Goal: Task Accomplishment & Management: Use online tool/utility

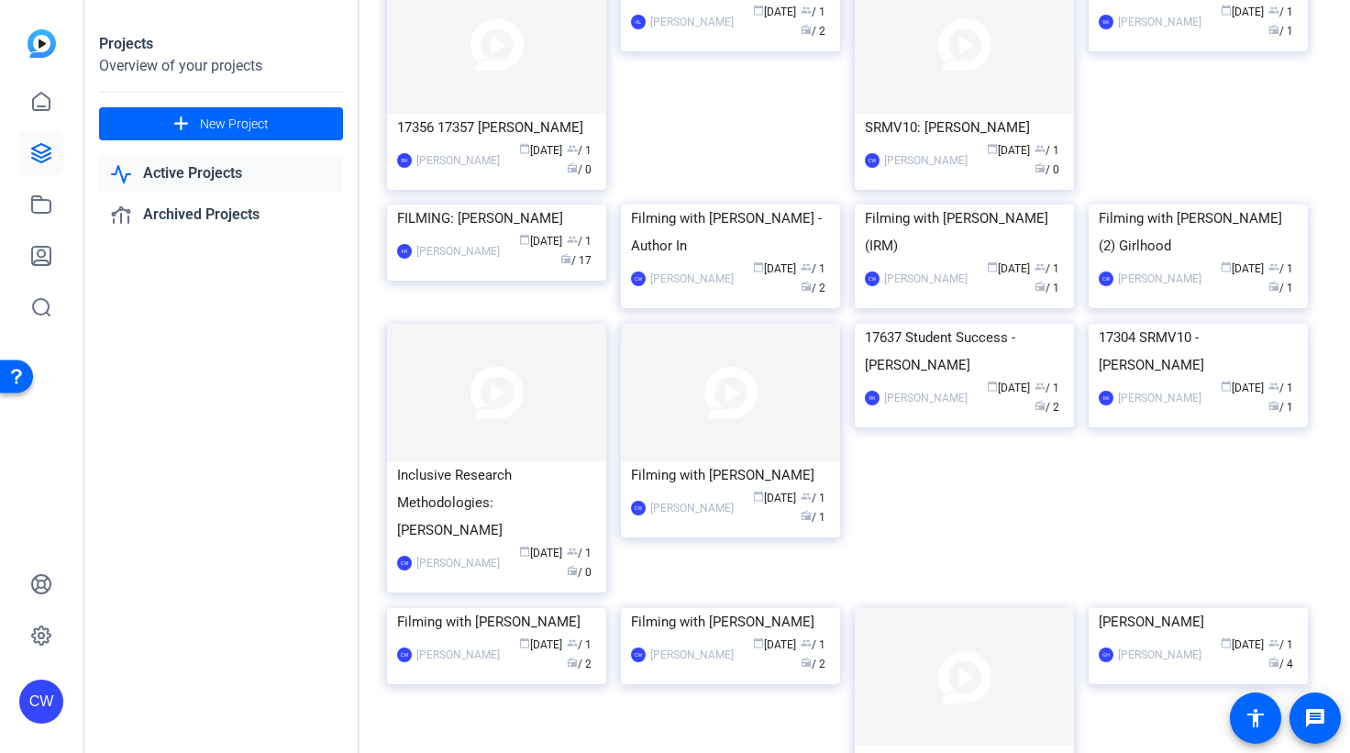
scroll to position [431, 0]
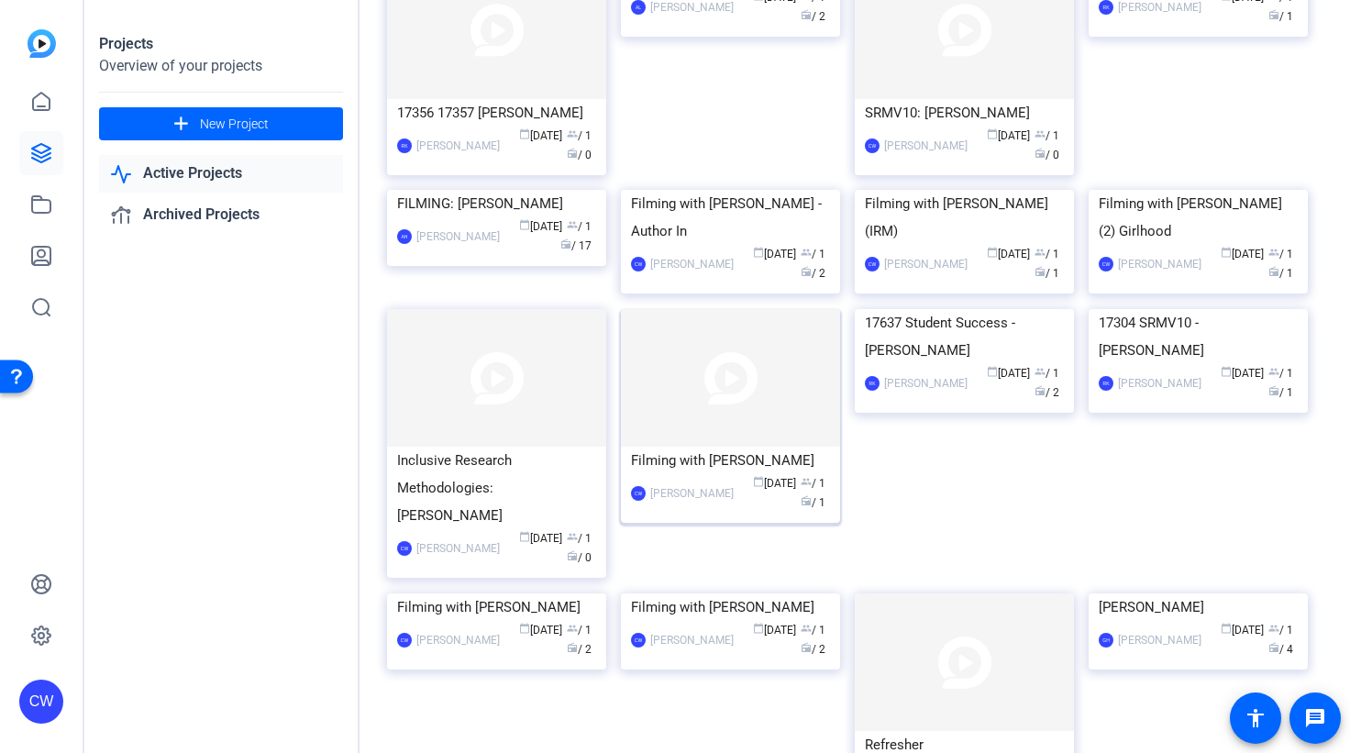
click at [753, 448] on img at bounding box center [730, 378] width 219 height 138
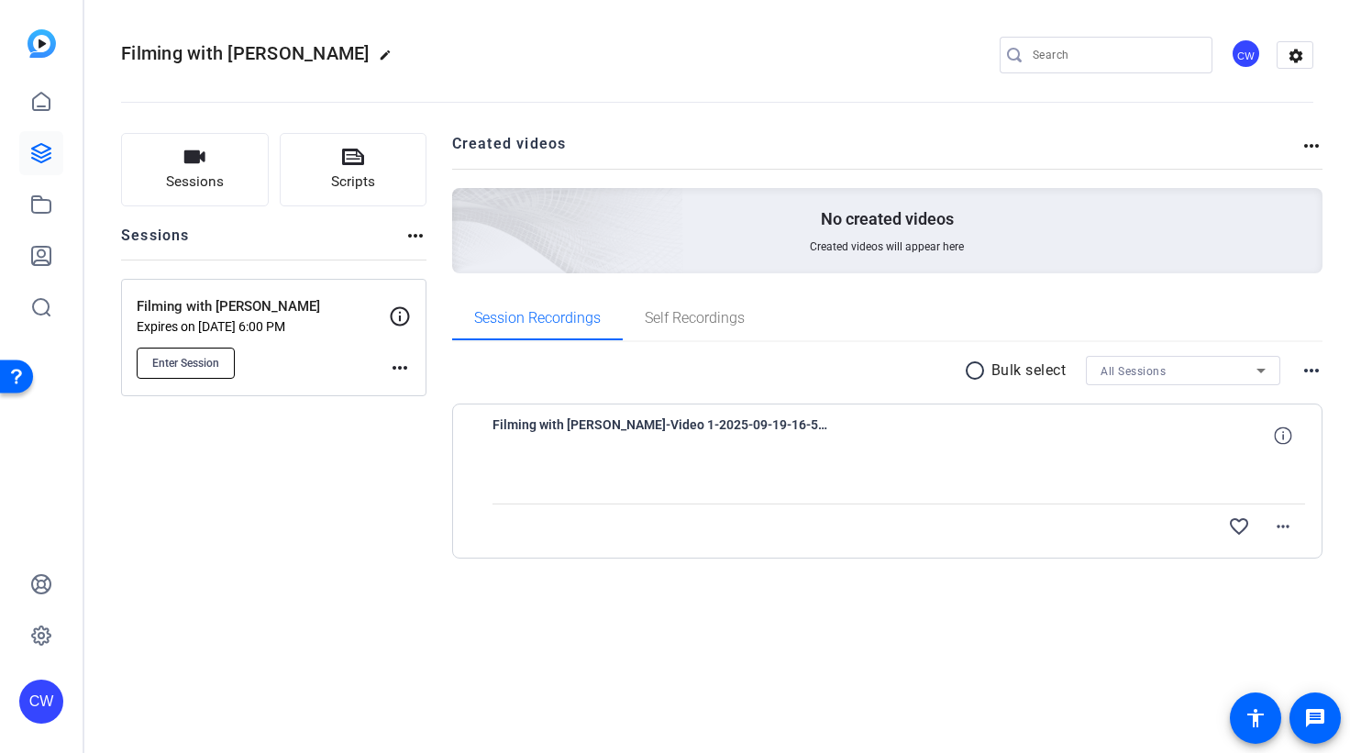
click at [195, 360] on span "Enter Session" at bounding box center [185, 363] width 67 height 15
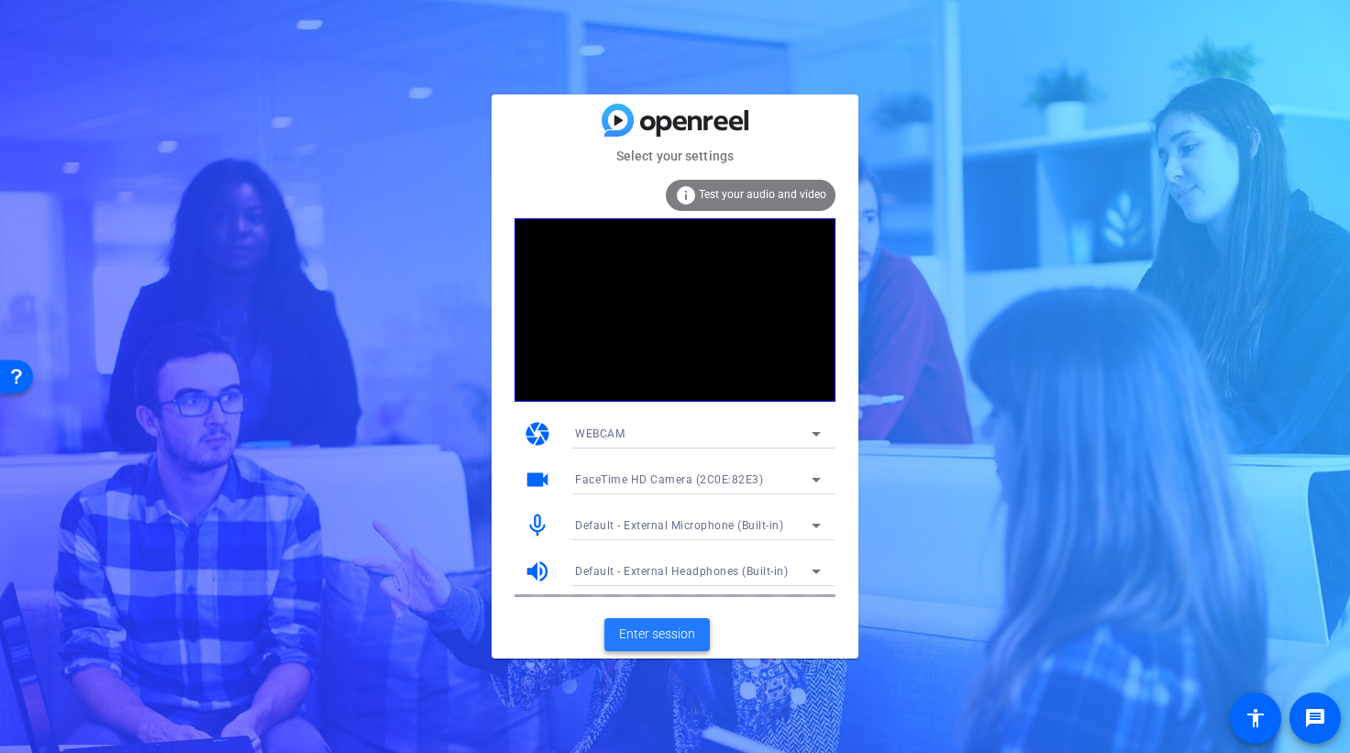
click at [659, 636] on span "Enter session" at bounding box center [657, 634] width 76 height 19
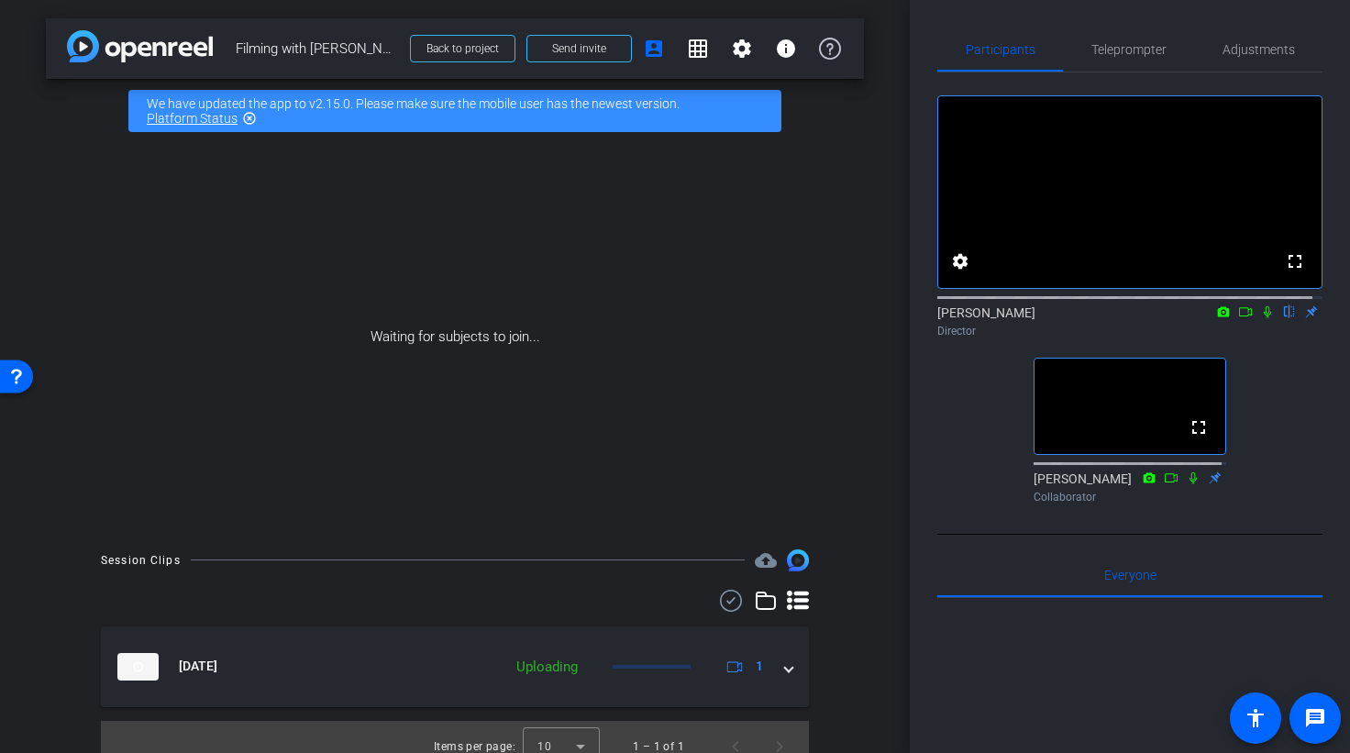
click at [1264, 318] on icon at bounding box center [1267, 312] width 7 height 12
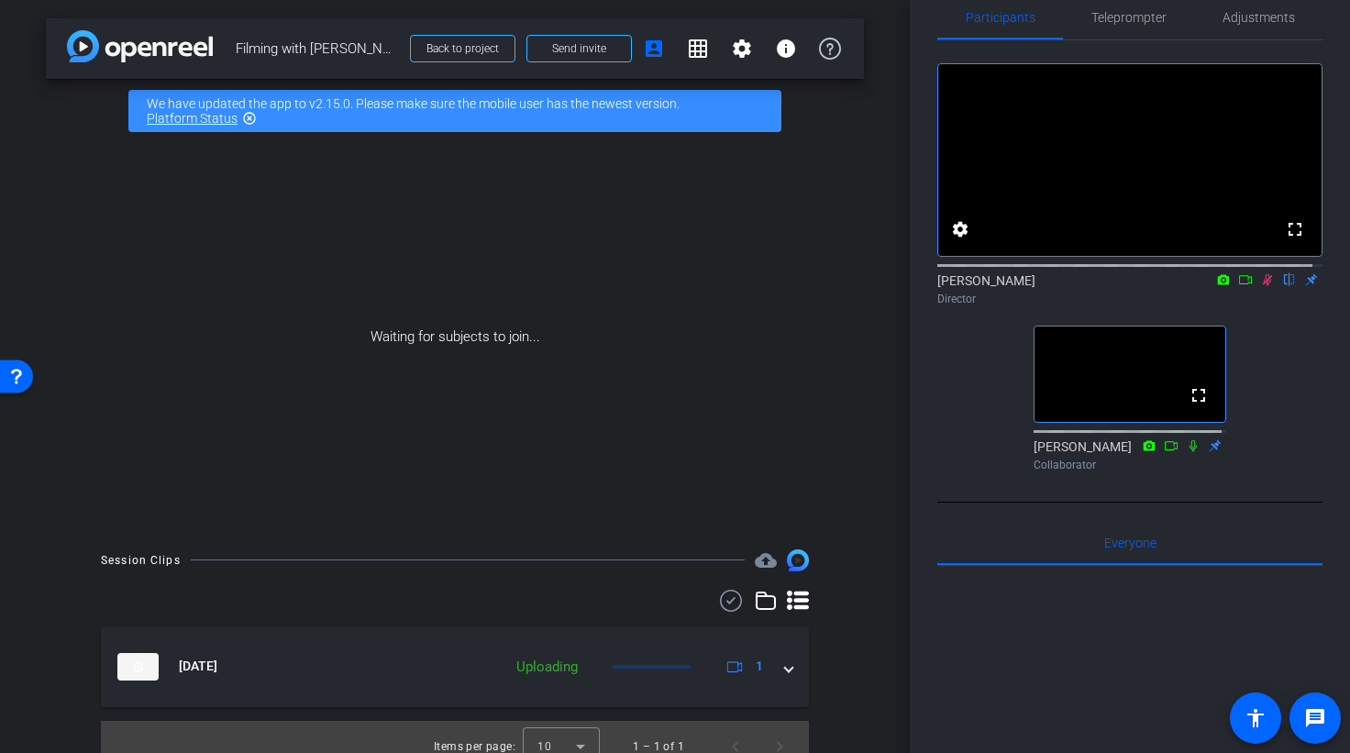
scroll to position [39, 0]
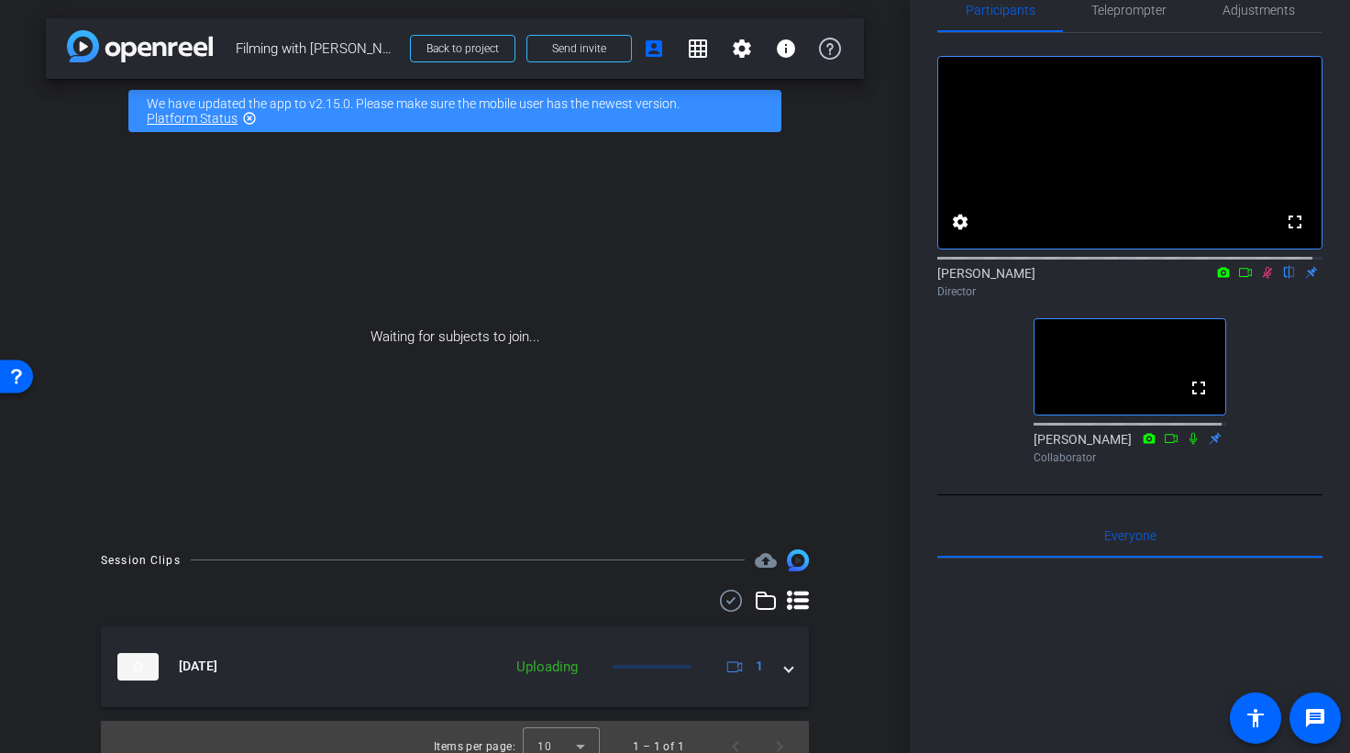
click at [1260, 279] on icon at bounding box center [1267, 272] width 15 height 13
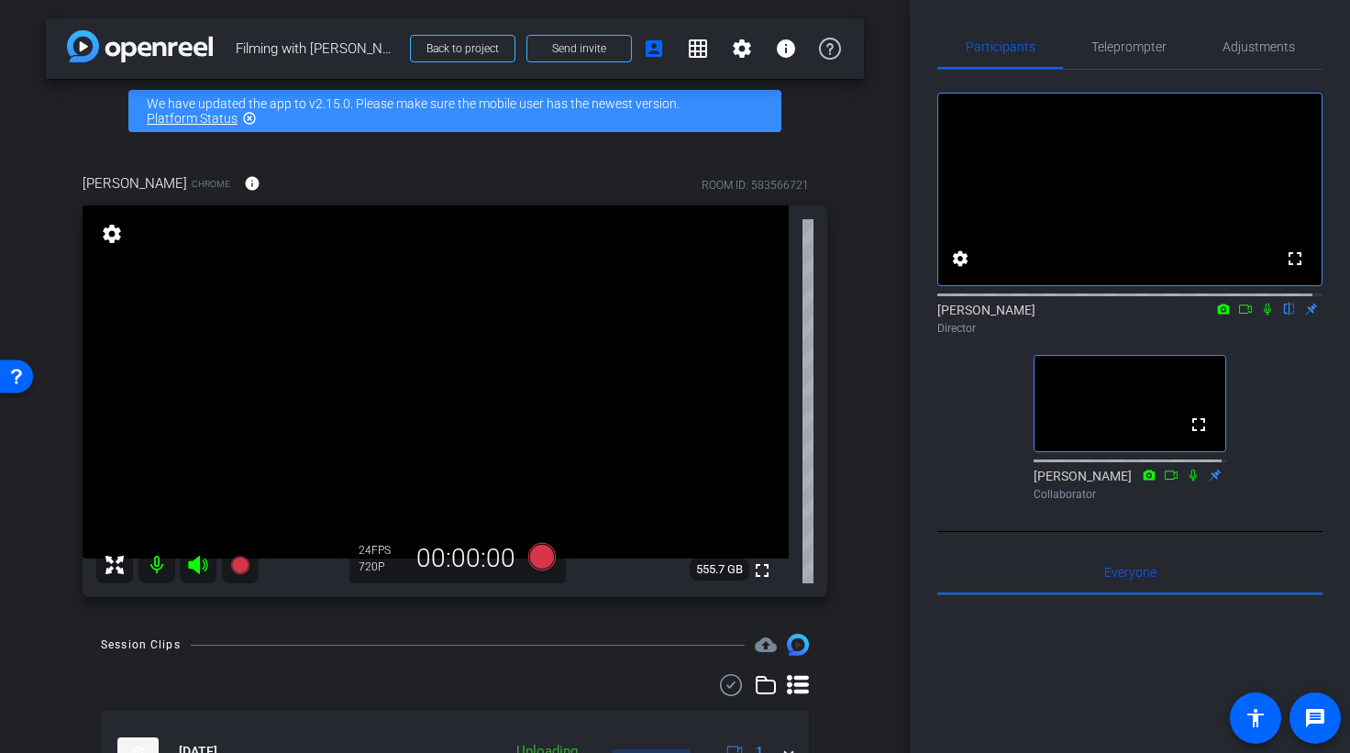
scroll to position [0, 0]
click at [1233, 54] on span "Adjustments" at bounding box center [1259, 49] width 72 height 13
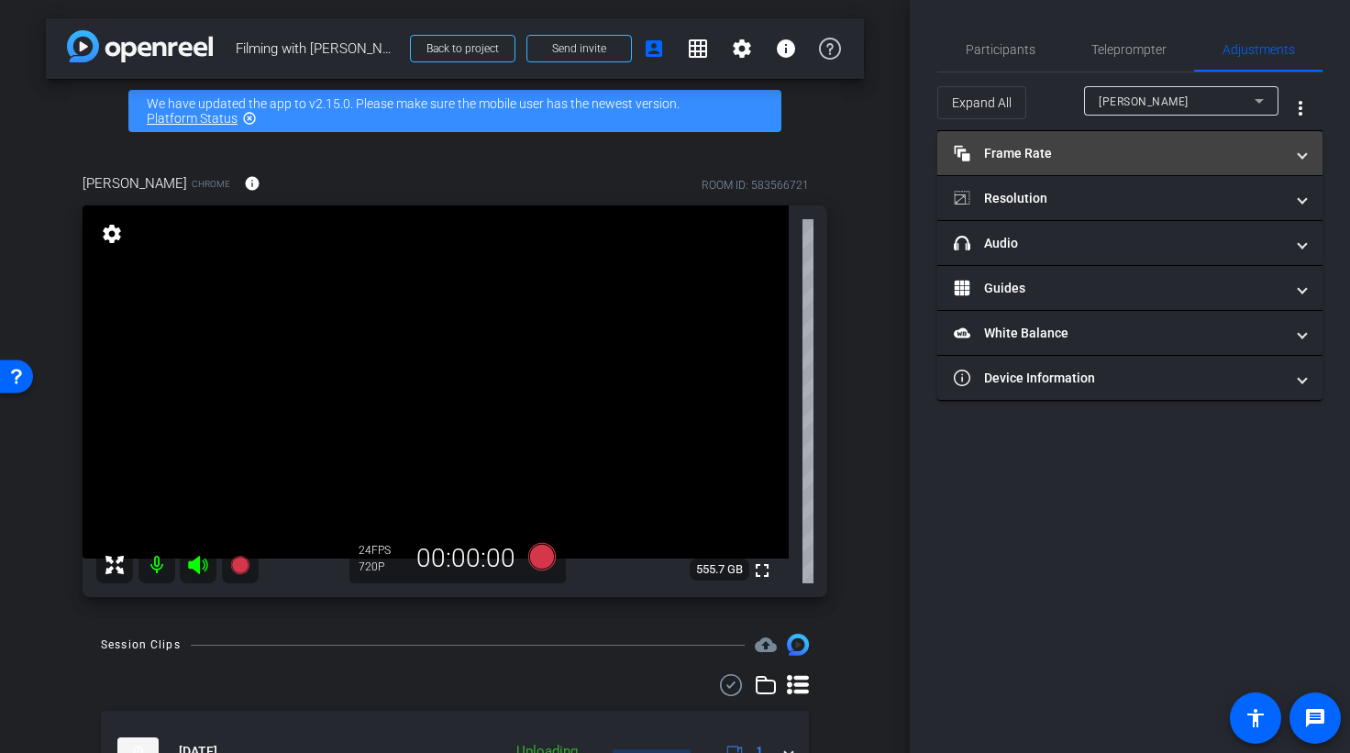
click at [1301, 155] on span at bounding box center [1302, 153] width 7 height 19
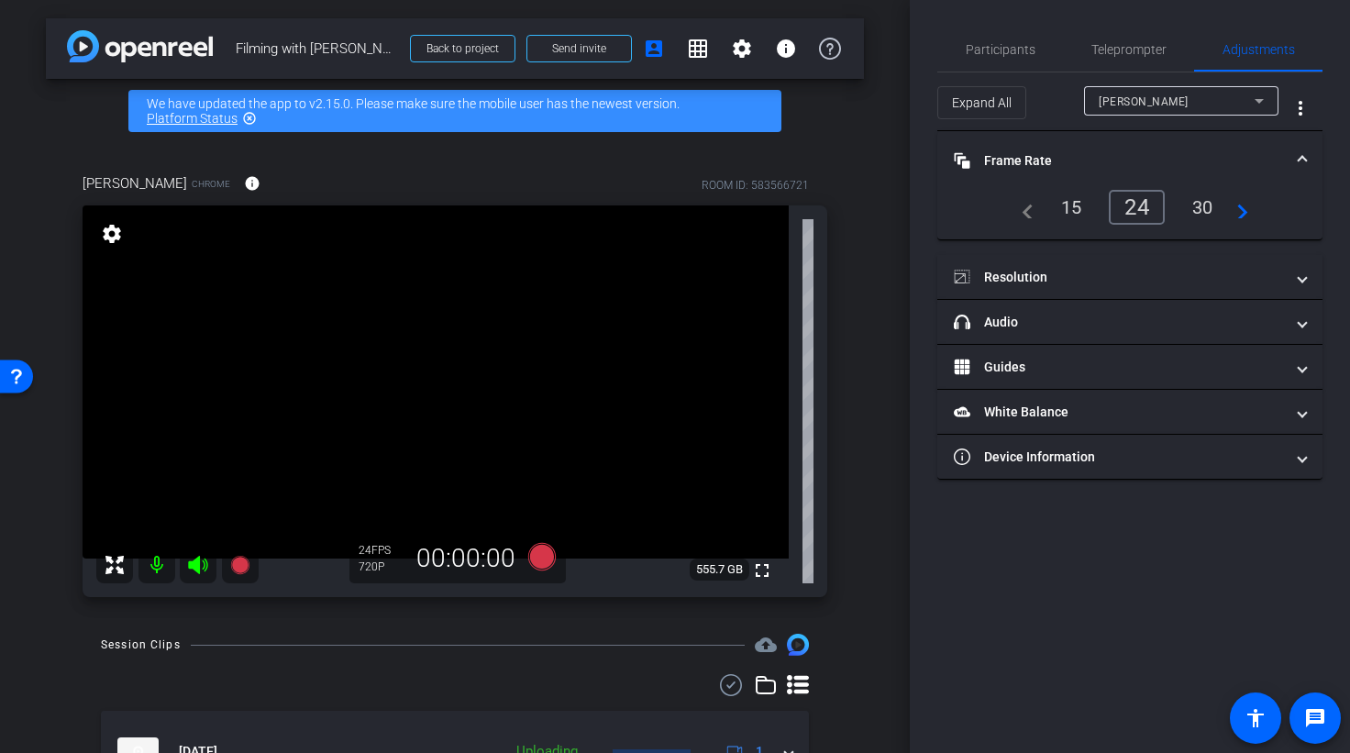
click at [1202, 215] on div "30" at bounding box center [1203, 207] width 49 height 31
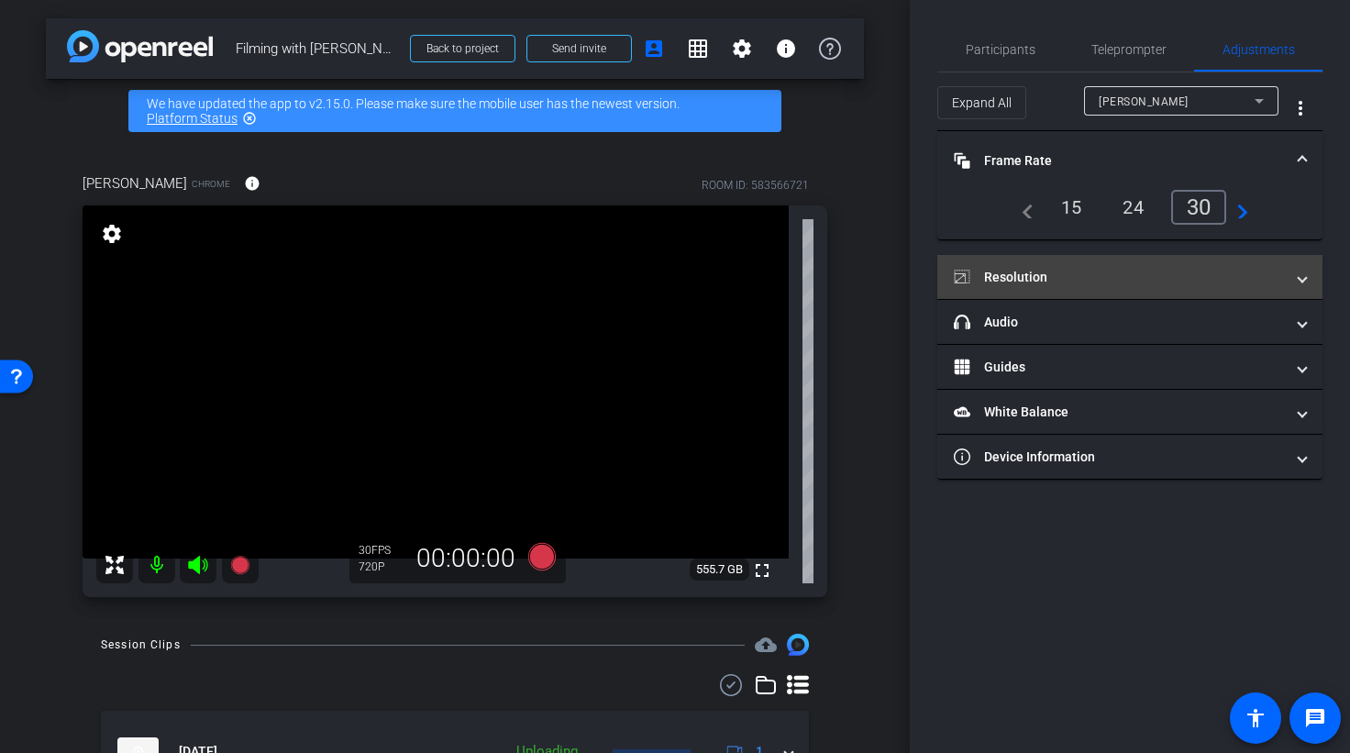
click at [1302, 282] on span at bounding box center [1302, 277] width 7 height 19
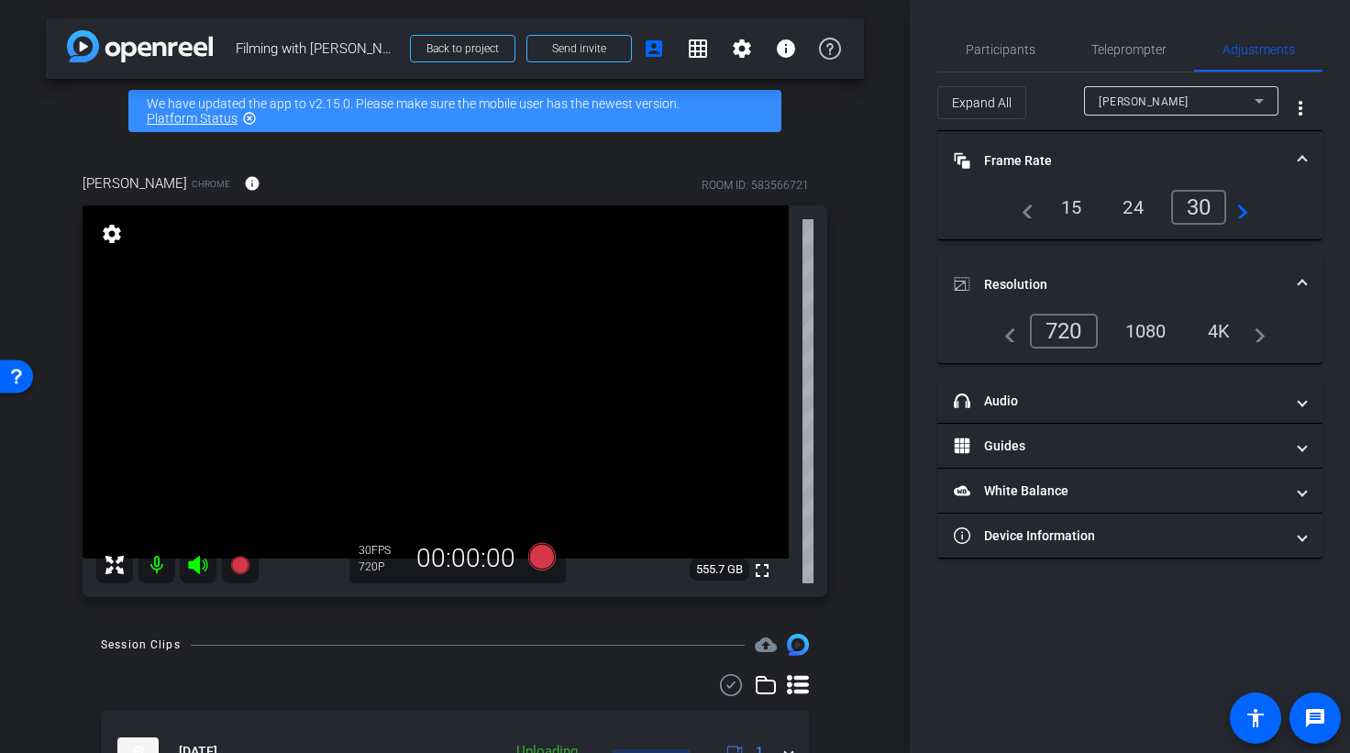
click at [1302, 282] on span at bounding box center [1302, 284] width 7 height 19
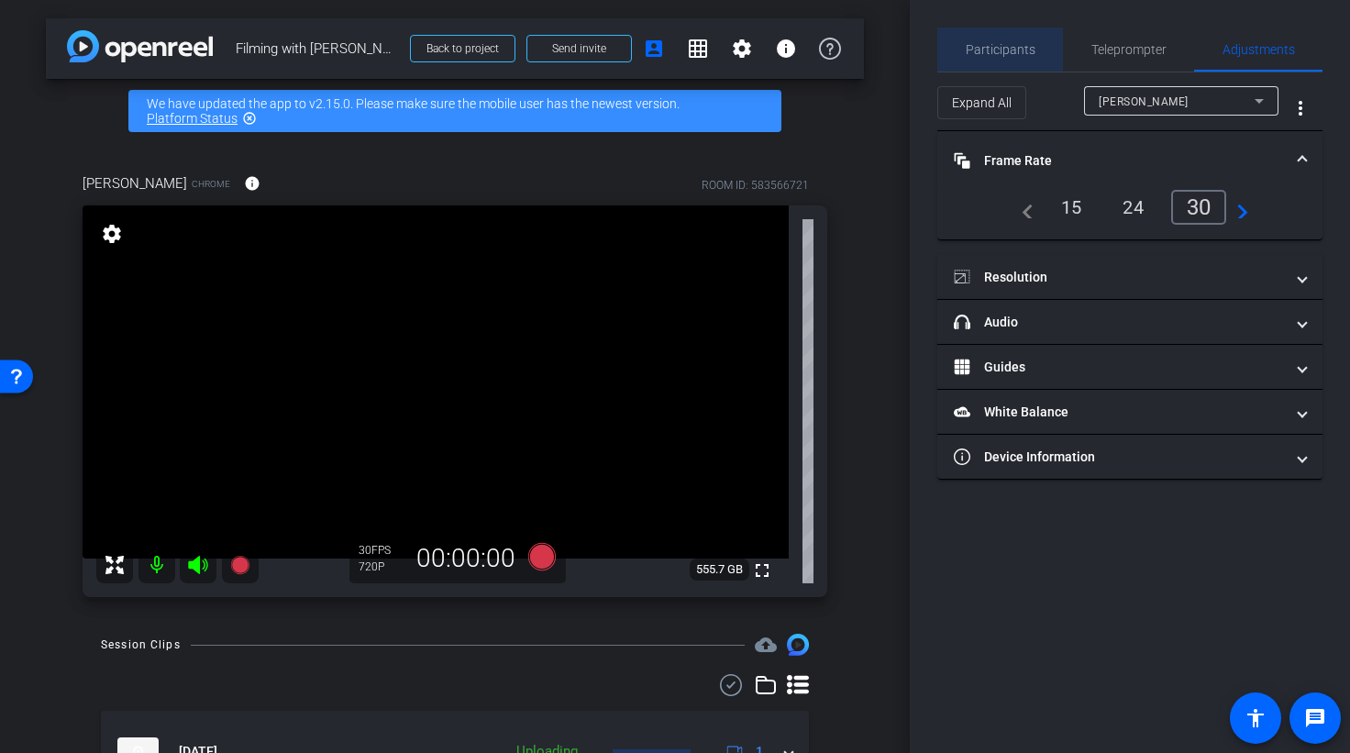
click at [1008, 51] on span "Participants" at bounding box center [1001, 49] width 70 height 13
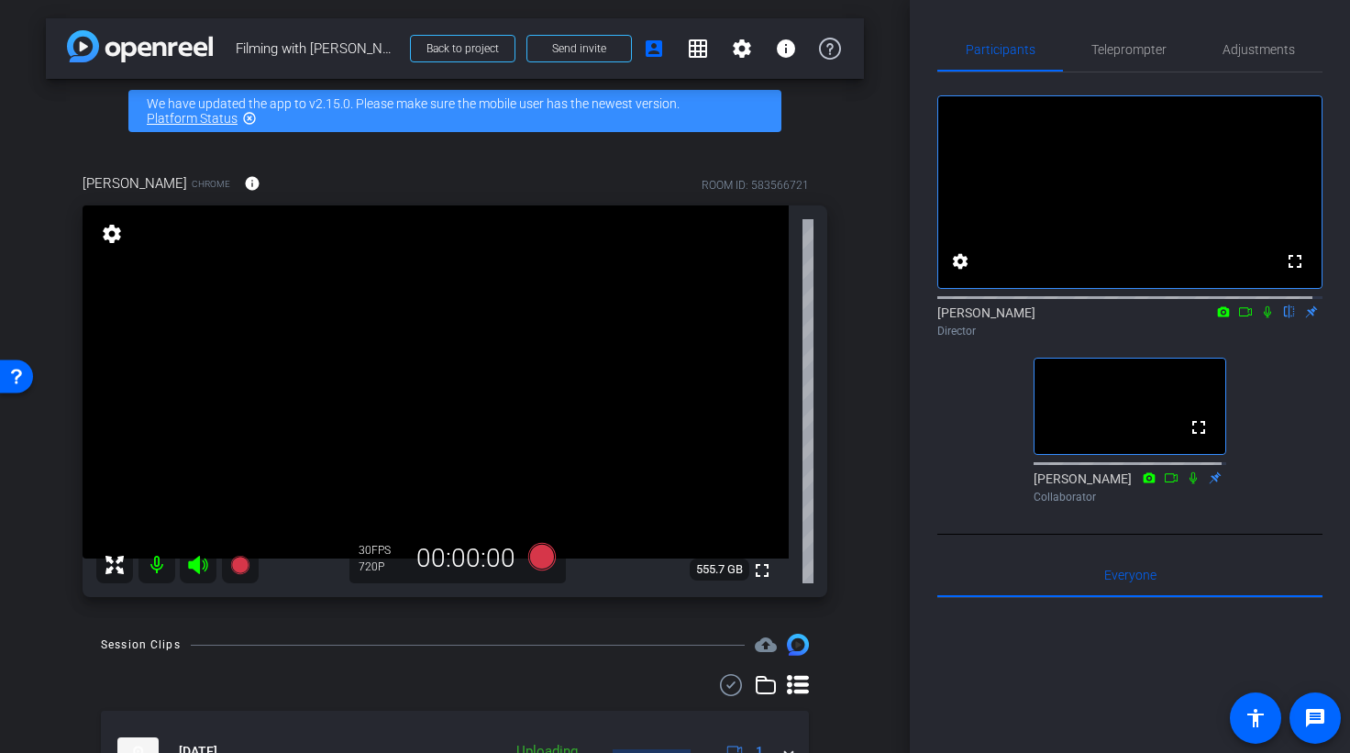
click at [1264, 318] on icon at bounding box center [1267, 312] width 7 height 12
click at [1260, 318] on icon at bounding box center [1267, 311] width 15 height 13
click at [537, 558] on icon at bounding box center [542, 557] width 28 height 28
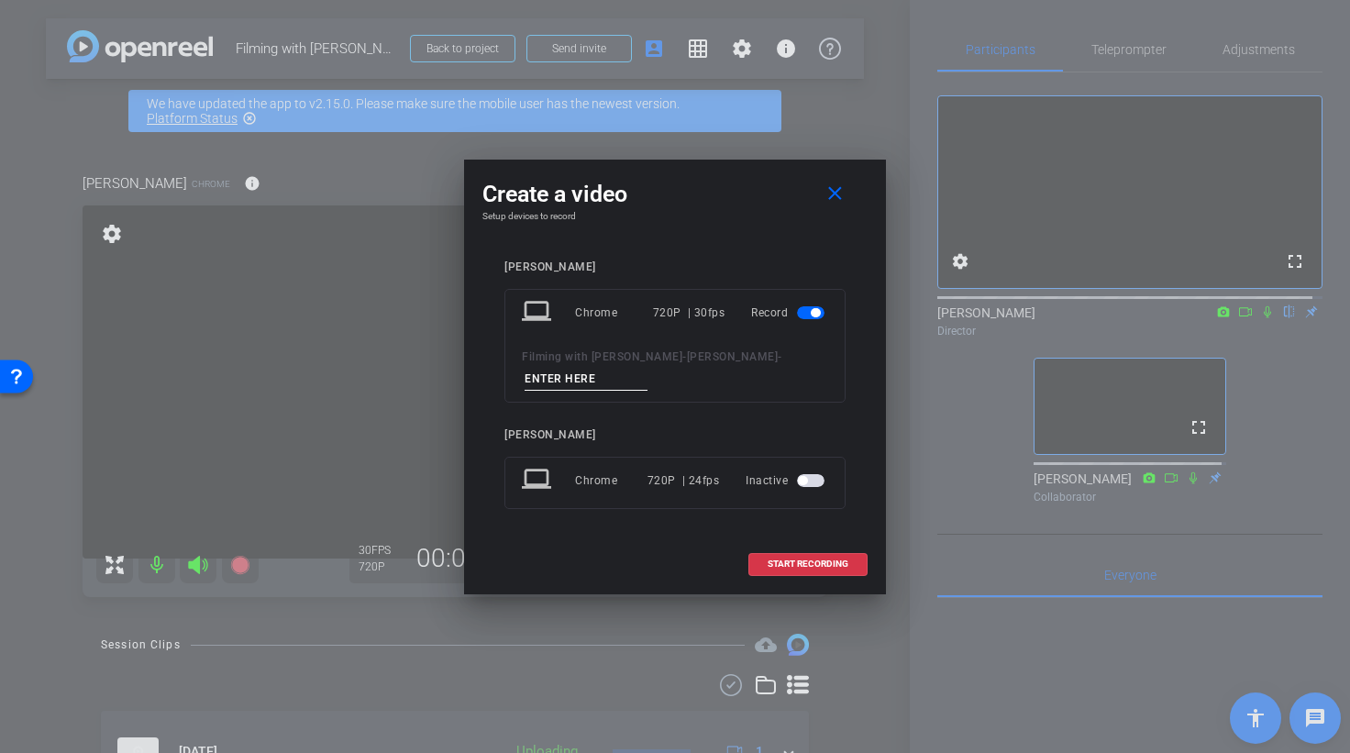
click at [647, 379] on input at bounding box center [586, 379] width 123 height 23
type input "Alexa recording 1"
click at [805, 558] on span at bounding box center [807, 564] width 117 height 44
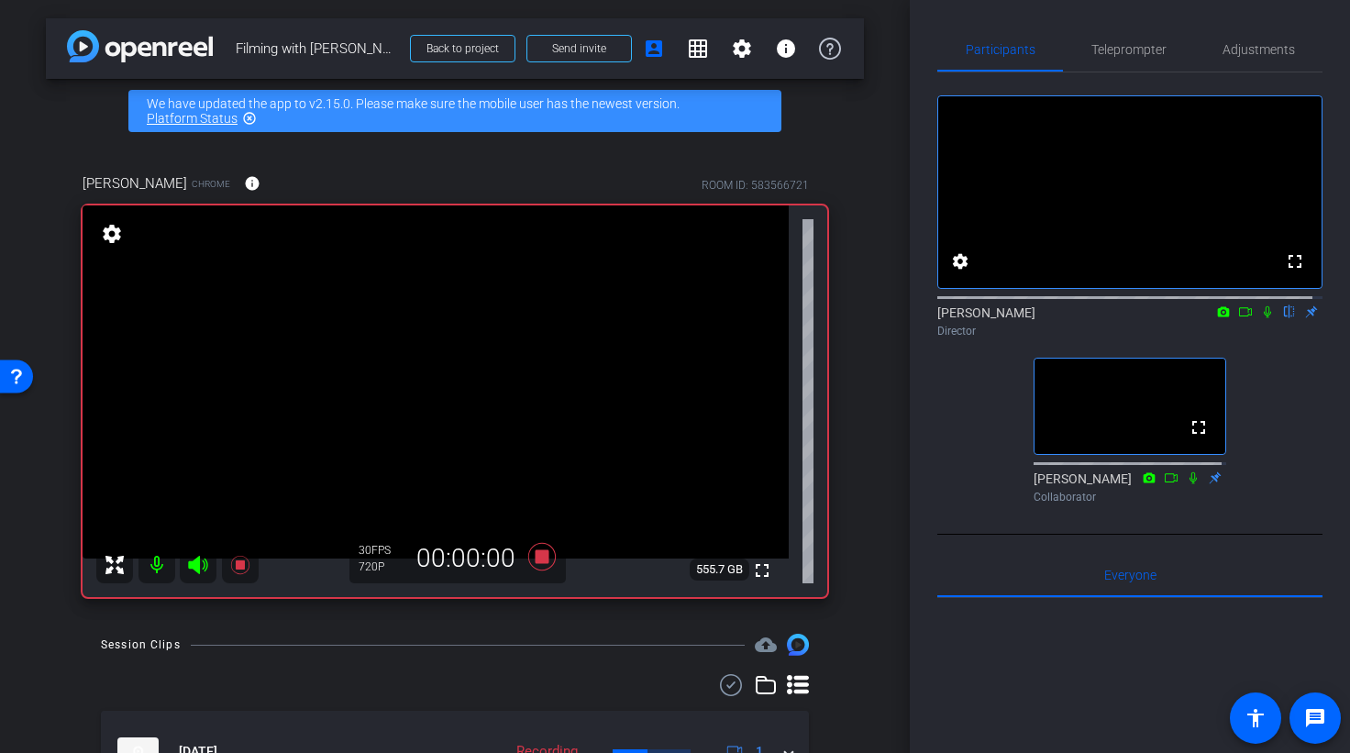
click at [1260, 318] on icon at bounding box center [1267, 311] width 15 height 13
click at [1262, 318] on icon at bounding box center [1267, 311] width 15 height 13
click at [537, 557] on icon at bounding box center [542, 557] width 28 height 28
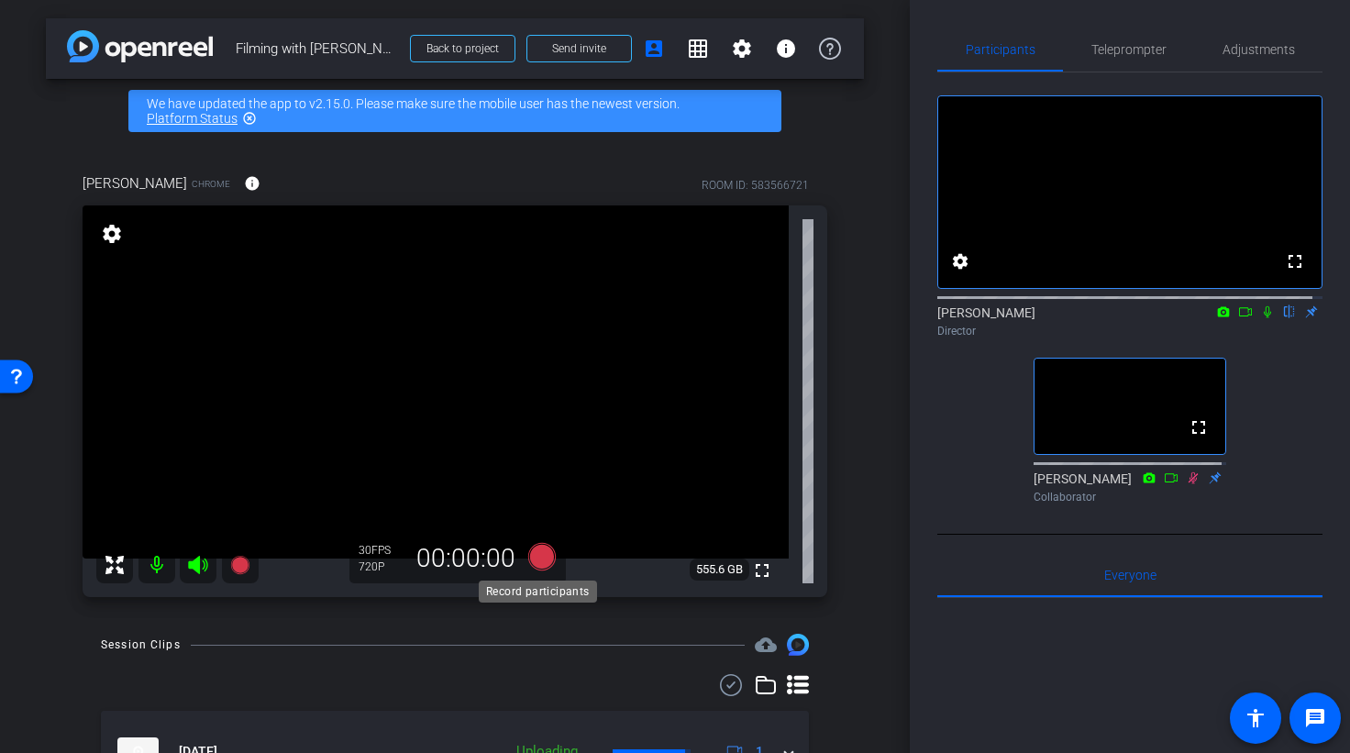
click at [537, 557] on icon at bounding box center [542, 557] width 28 height 28
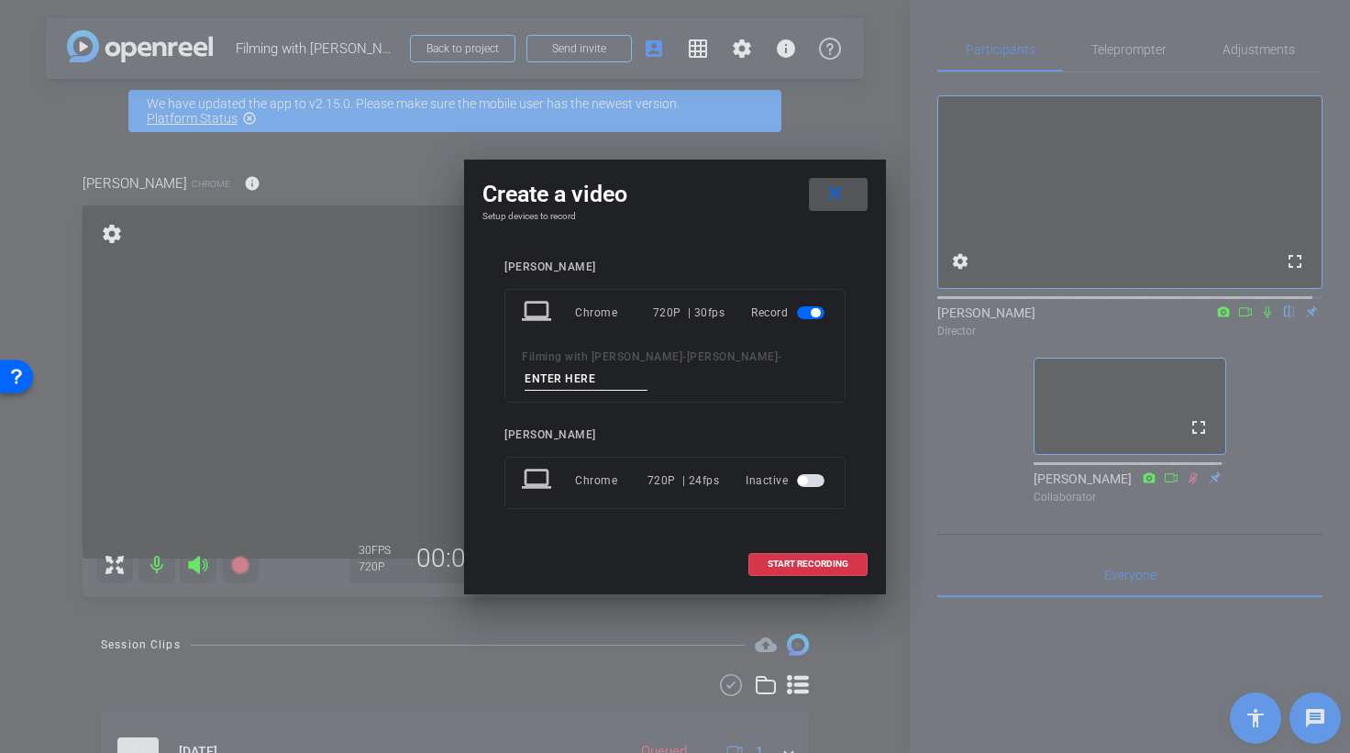
click at [831, 193] on mat-icon "close" at bounding box center [835, 194] width 23 height 23
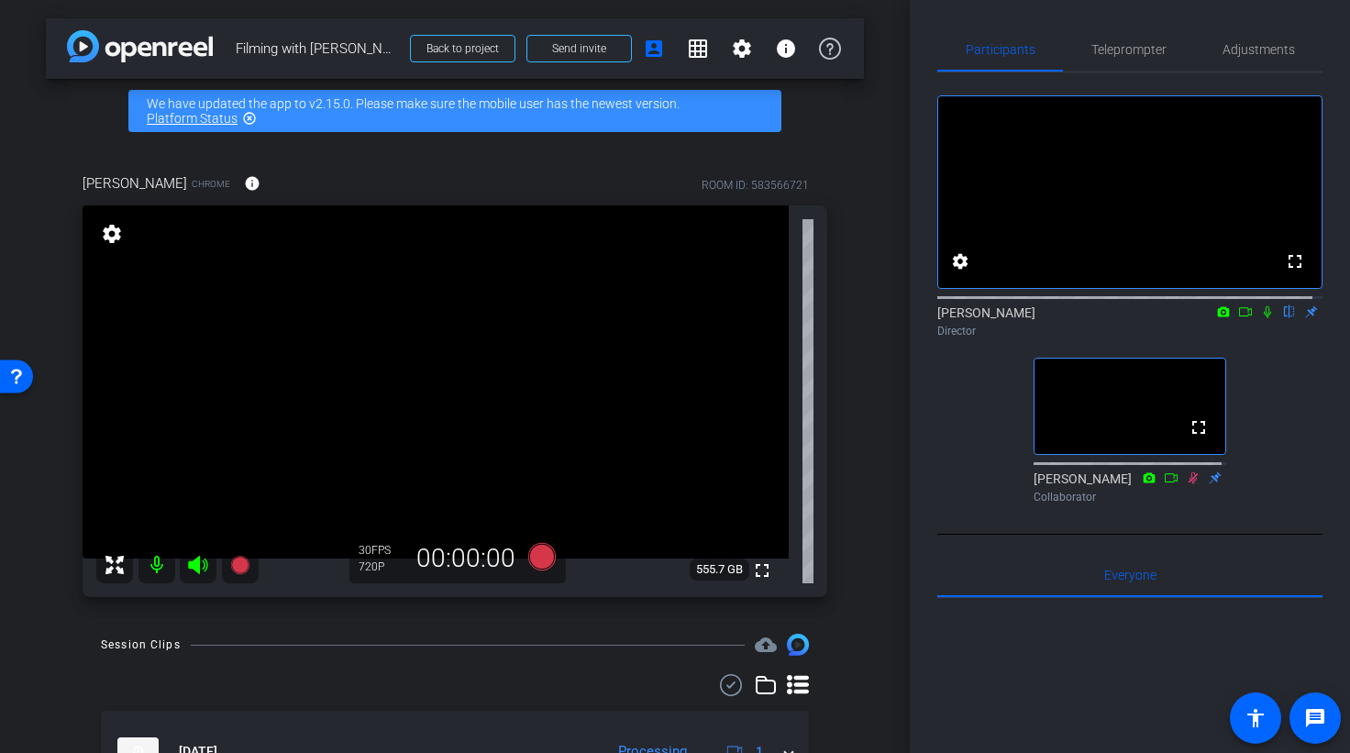
click at [1260, 318] on icon at bounding box center [1267, 311] width 15 height 13
click at [1263, 318] on icon at bounding box center [1268, 312] width 10 height 12
click at [542, 559] on icon at bounding box center [542, 557] width 28 height 28
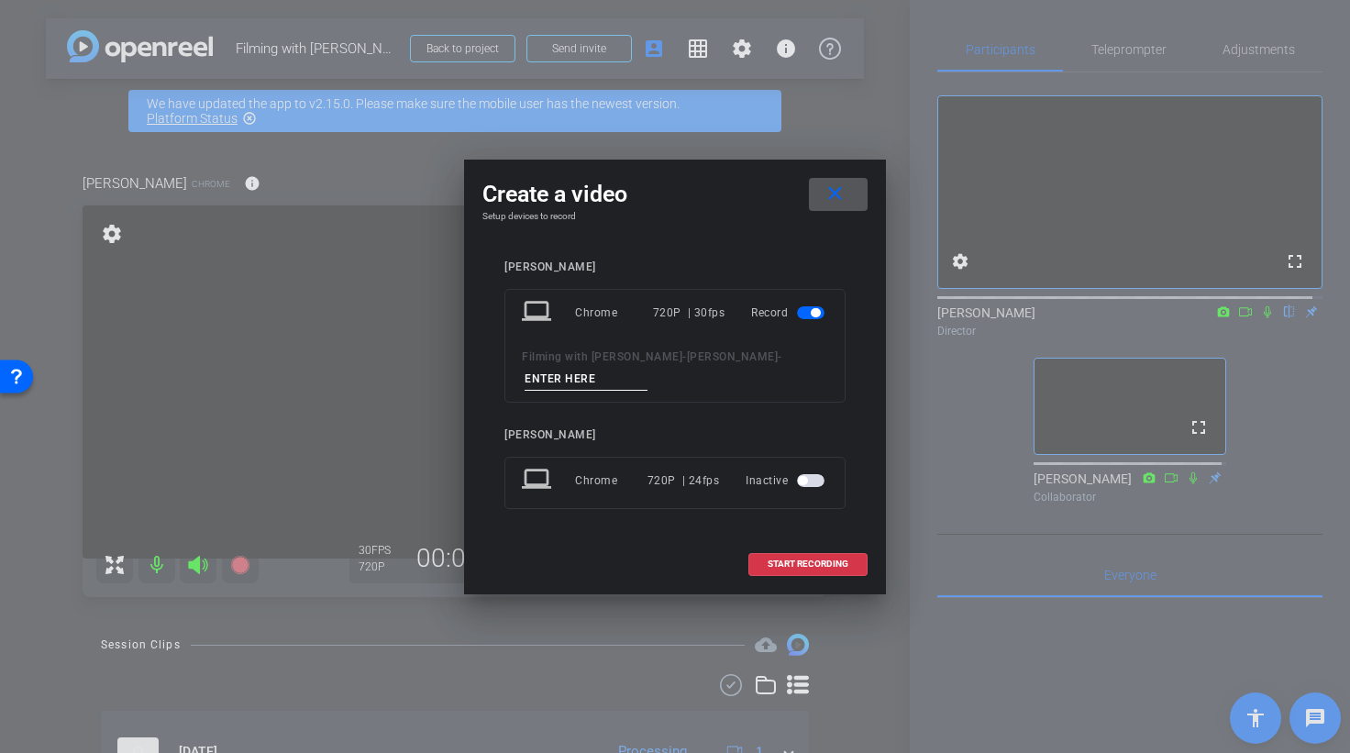
click at [647, 378] on input at bounding box center [586, 379] width 123 height 23
type input "Alexa Recording 2"
click at [796, 561] on span "START RECORDING" at bounding box center [808, 563] width 81 height 9
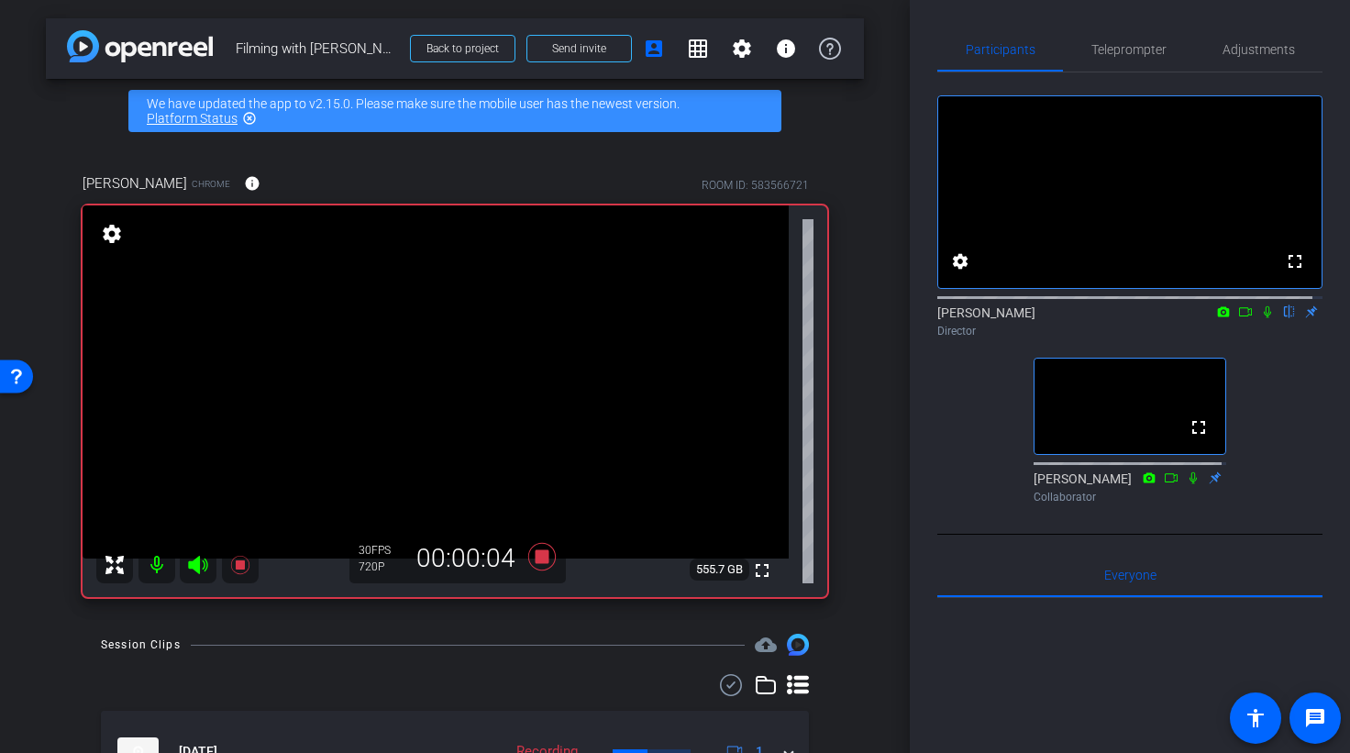
click at [1264, 318] on icon at bounding box center [1267, 312] width 7 height 12
click at [538, 557] on icon at bounding box center [542, 557] width 28 height 28
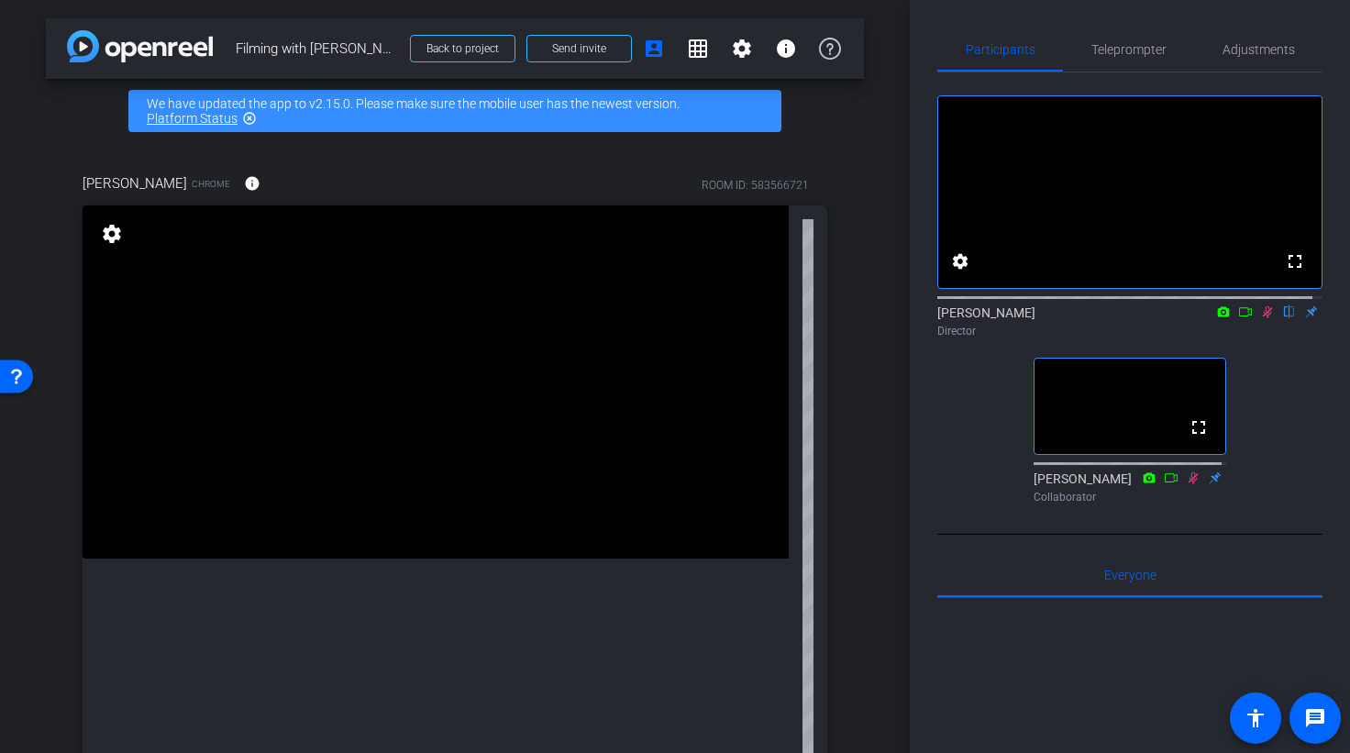
drag, startPoint x: 1258, startPoint y: 335, endPoint x: 1267, endPoint y: 358, distance: 24.7
click at [1258, 339] on div "Claire Williams flip Director" at bounding box center [1129, 322] width 385 height 36
click at [1260, 318] on icon at bounding box center [1267, 311] width 15 height 13
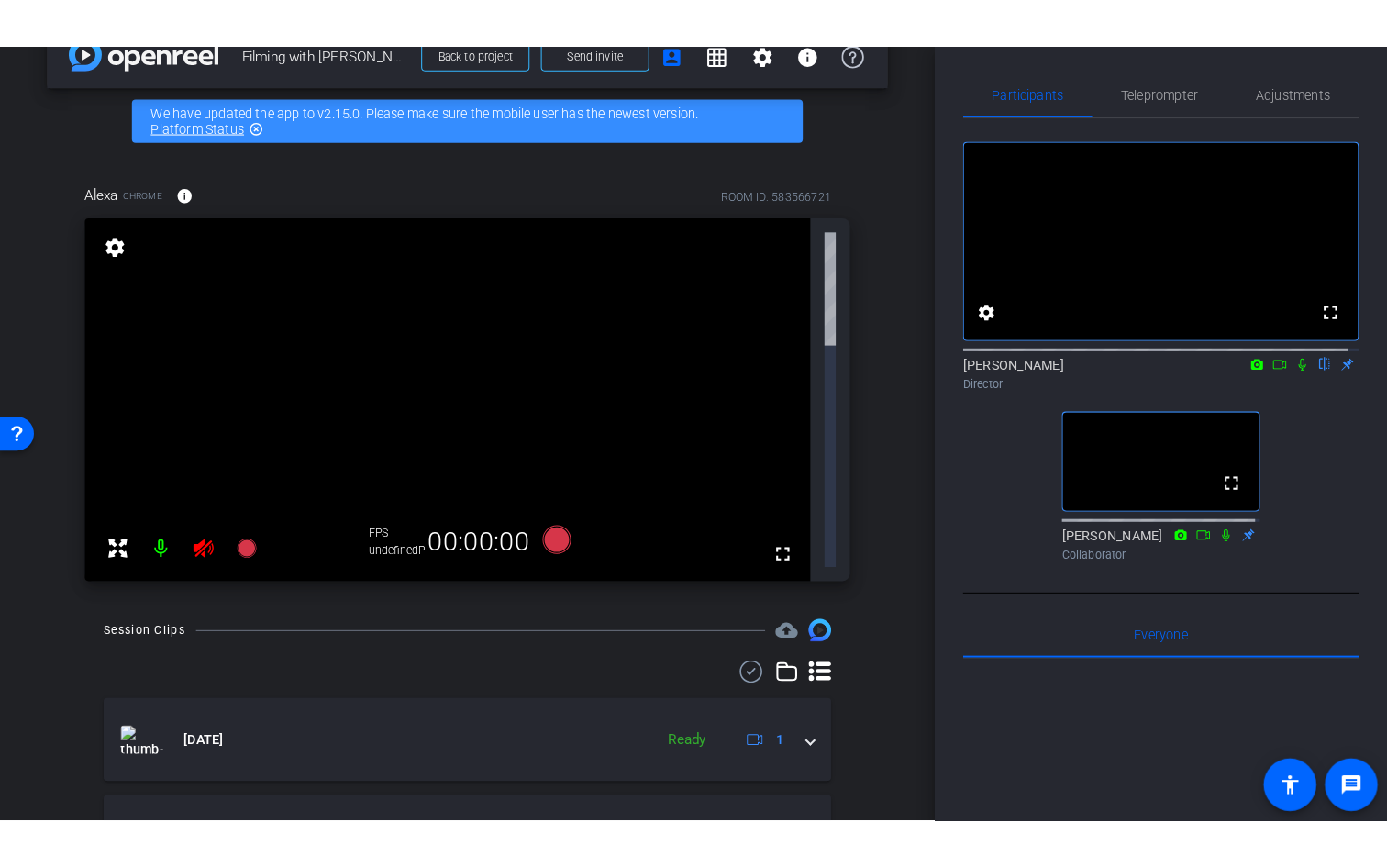
scroll to position [43, 0]
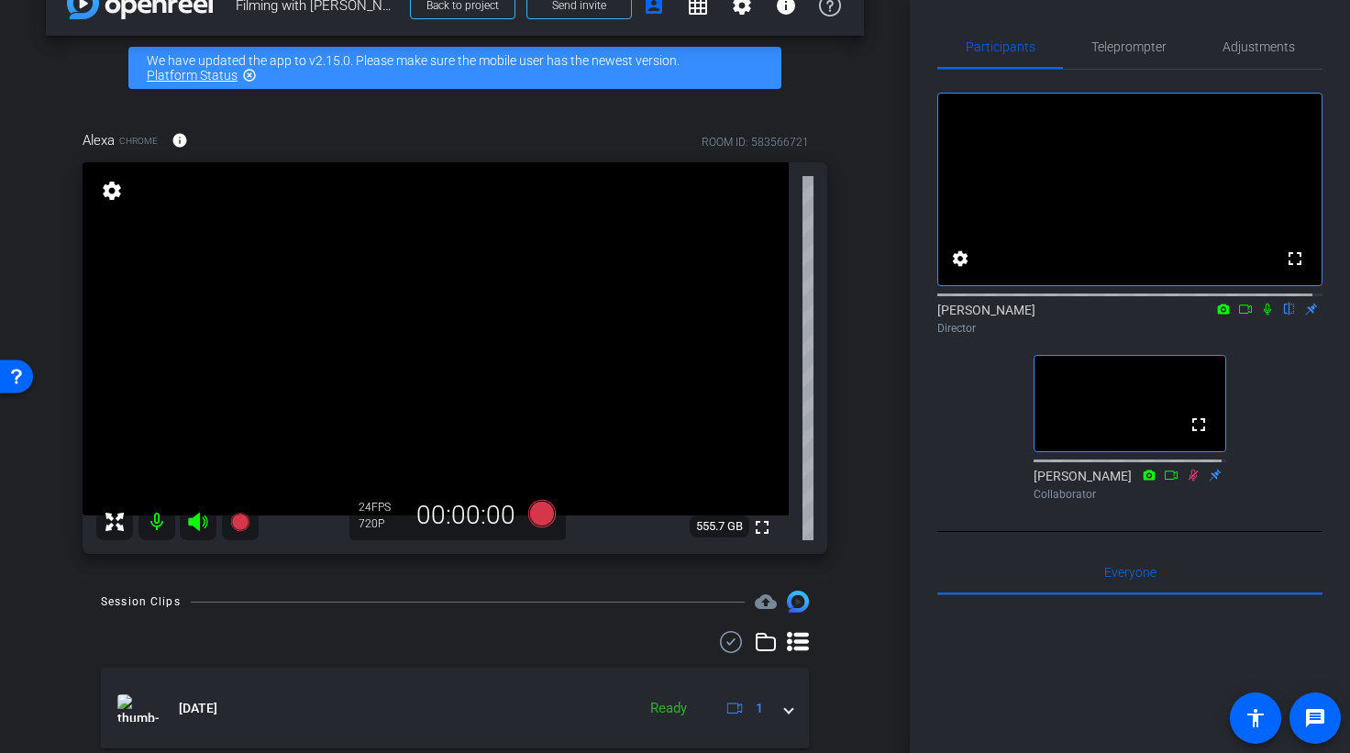
click at [1264, 315] on icon at bounding box center [1267, 310] width 7 height 12
click at [1263, 315] on icon at bounding box center [1268, 310] width 10 height 12
click at [1264, 315] on icon at bounding box center [1267, 310] width 7 height 12
click at [1238, 315] on icon at bounding box center [1245, 309] width 15 height 13
click at [1260, 315] on icon at bounding box center [1267, 309] width 15 height 13
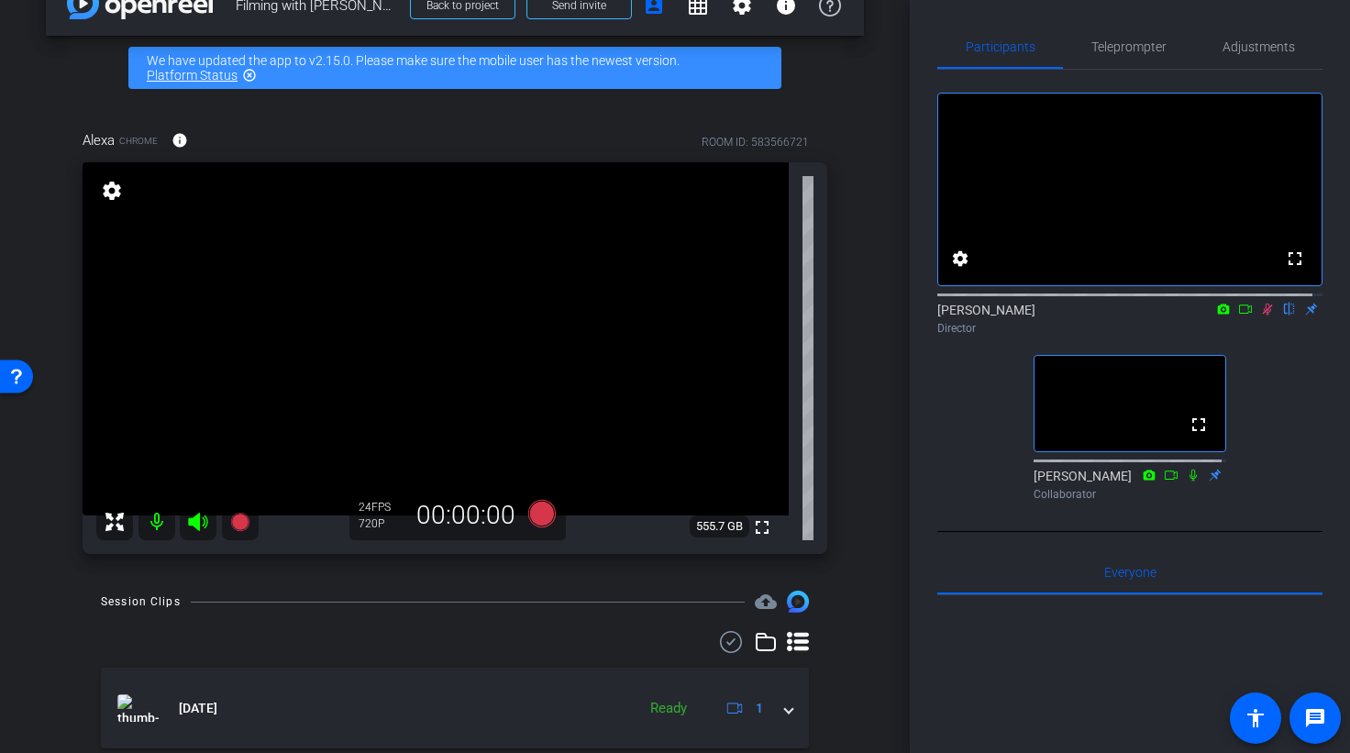
click at [1260, 315] on icon at bounding box center [1267, 309] width 15 height 13
click at [751, 528] on mat-icon "fullscreen" at bounding box center [762, 527] width 22 height 22
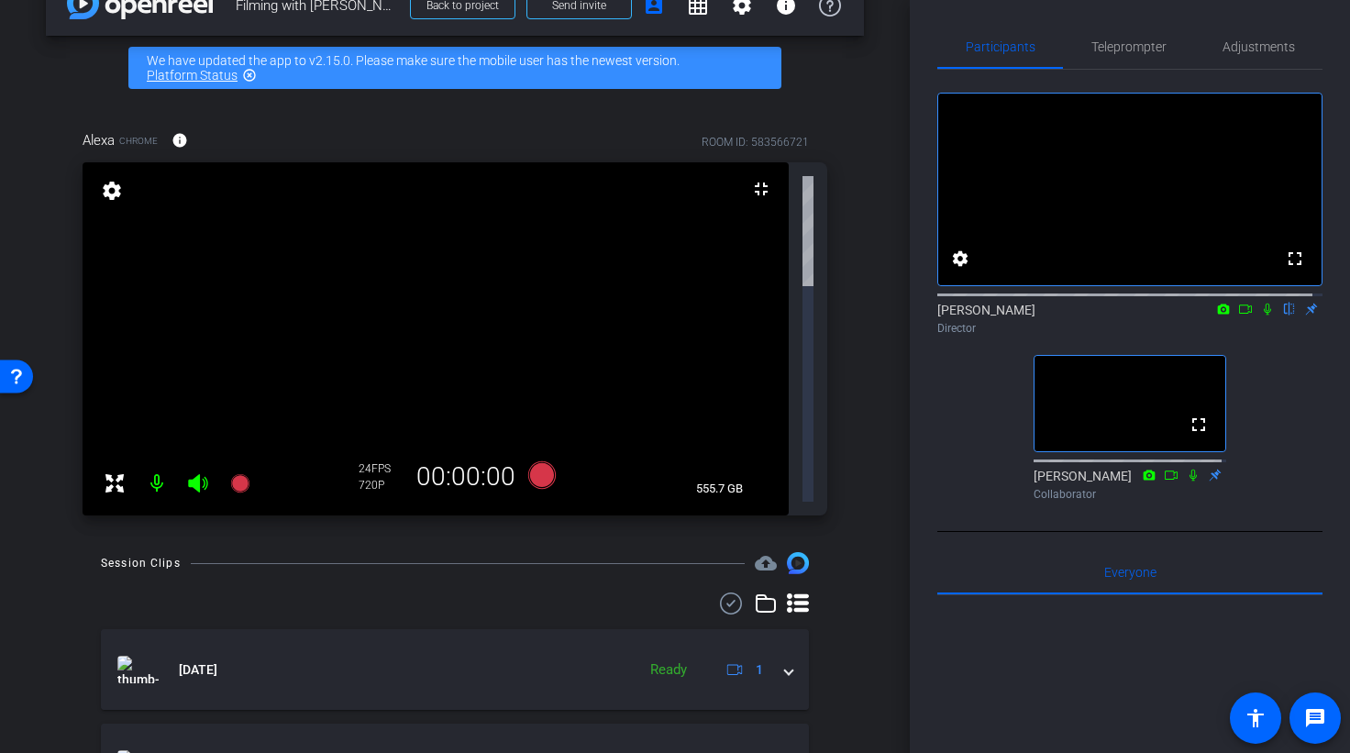
scroll to position [0, 0]
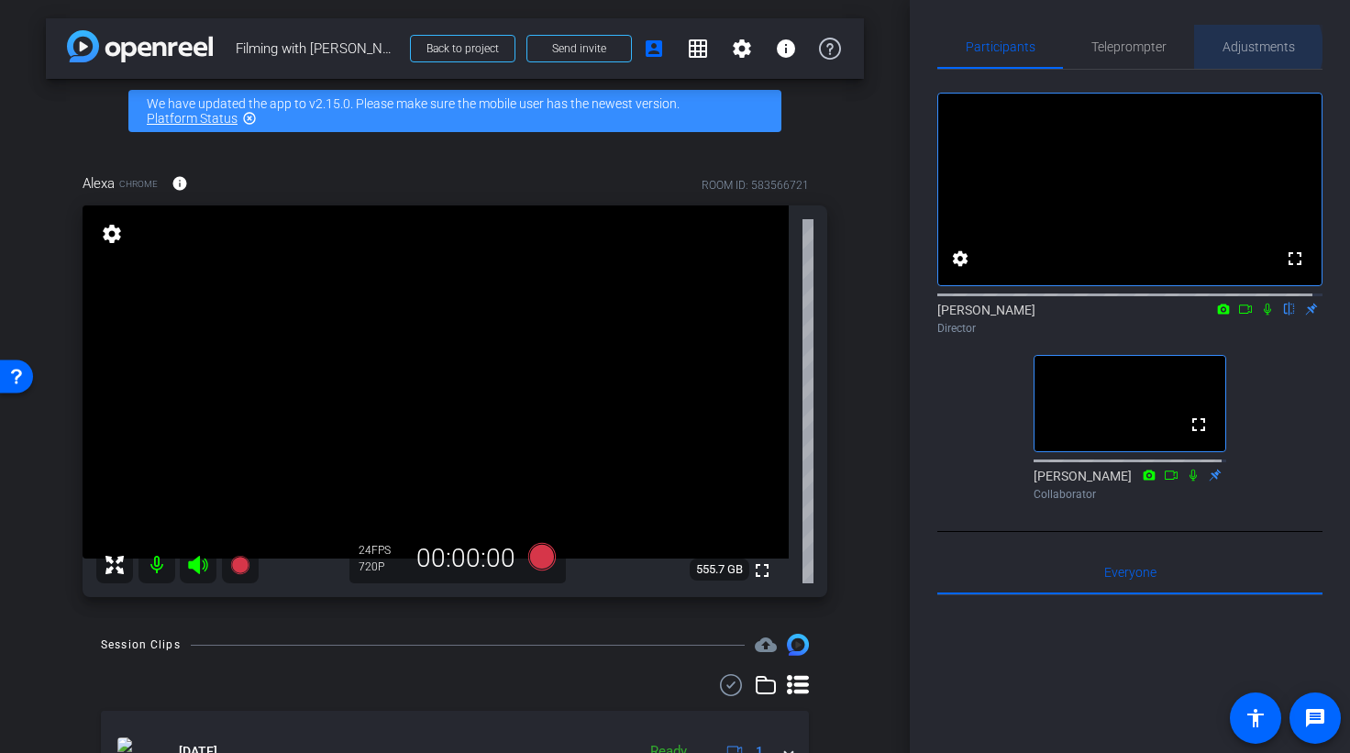
click at [1243, 49] on span "Adjustments" at bounding box center [1259, 46] width 72 height 13
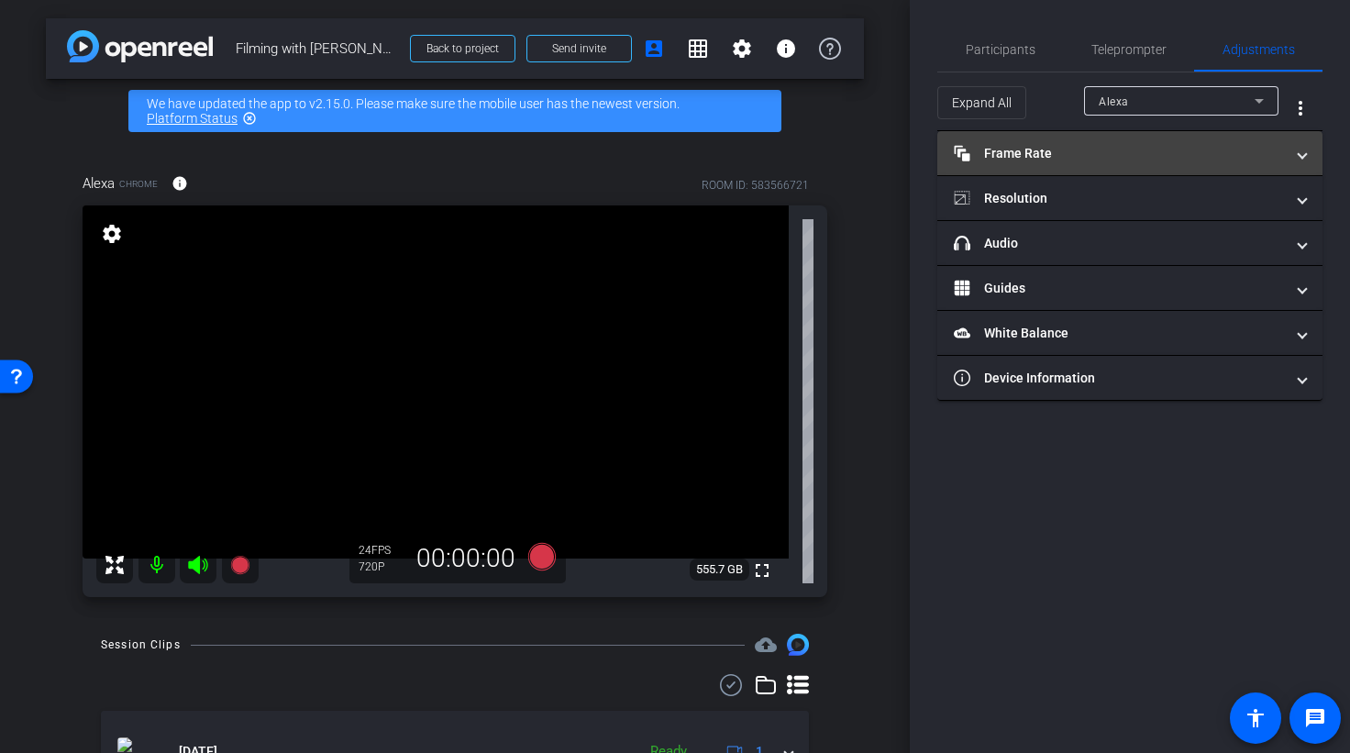
click at [1301, 159] on span at bounding box center [1302, 153] width 7 height 19
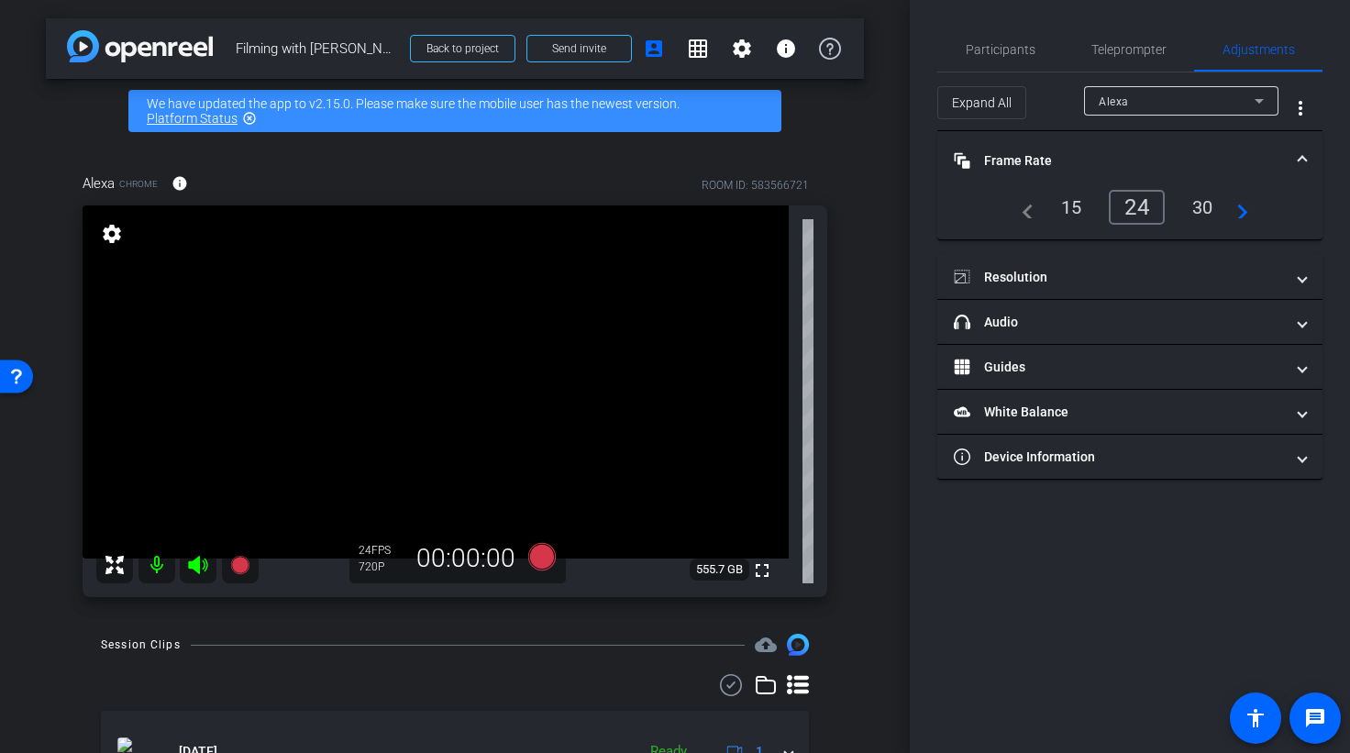
click at [1205, 206] on div "30" at bounding box center [1203, 207] width 49 height 31
click at [990, 43] on span "Participants" at bounding box center [1001, 49] width 70 height 13
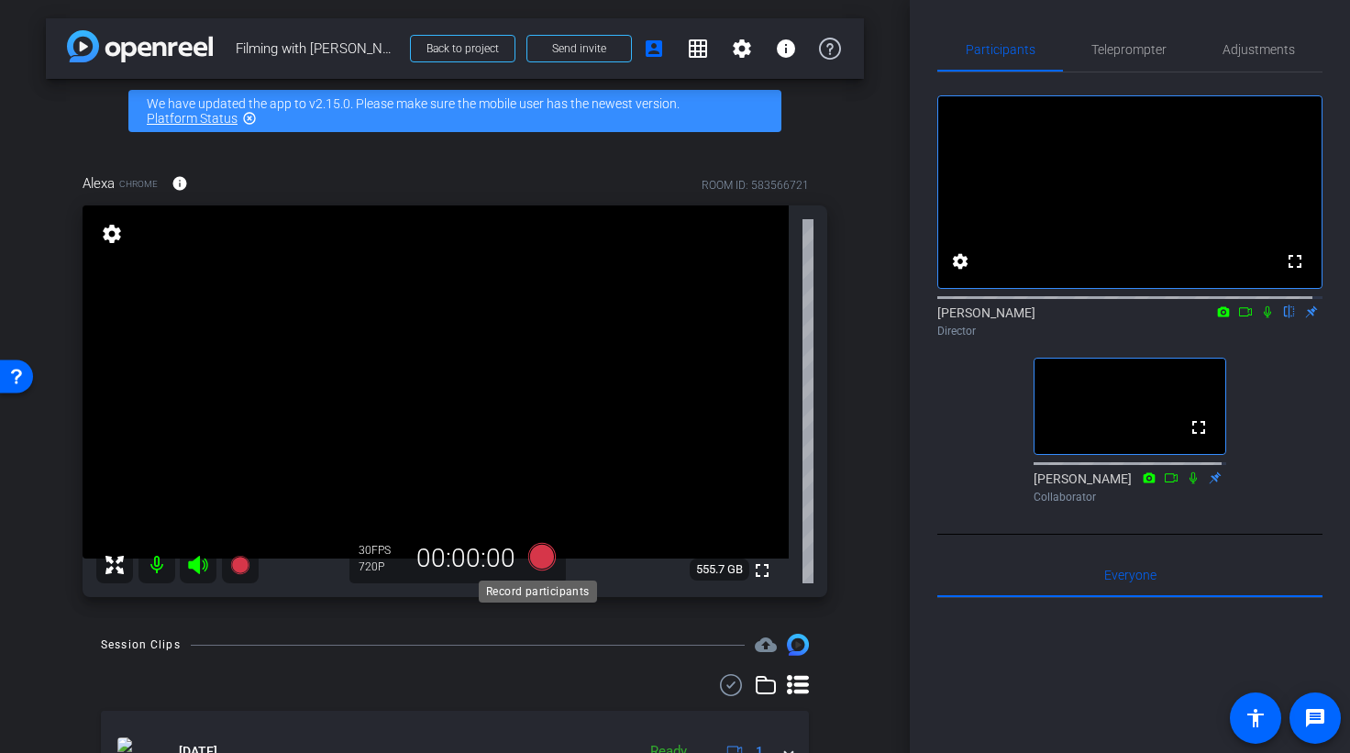
click at [539, 563] on icon at bounding box center [542, 557] width 28 height 28
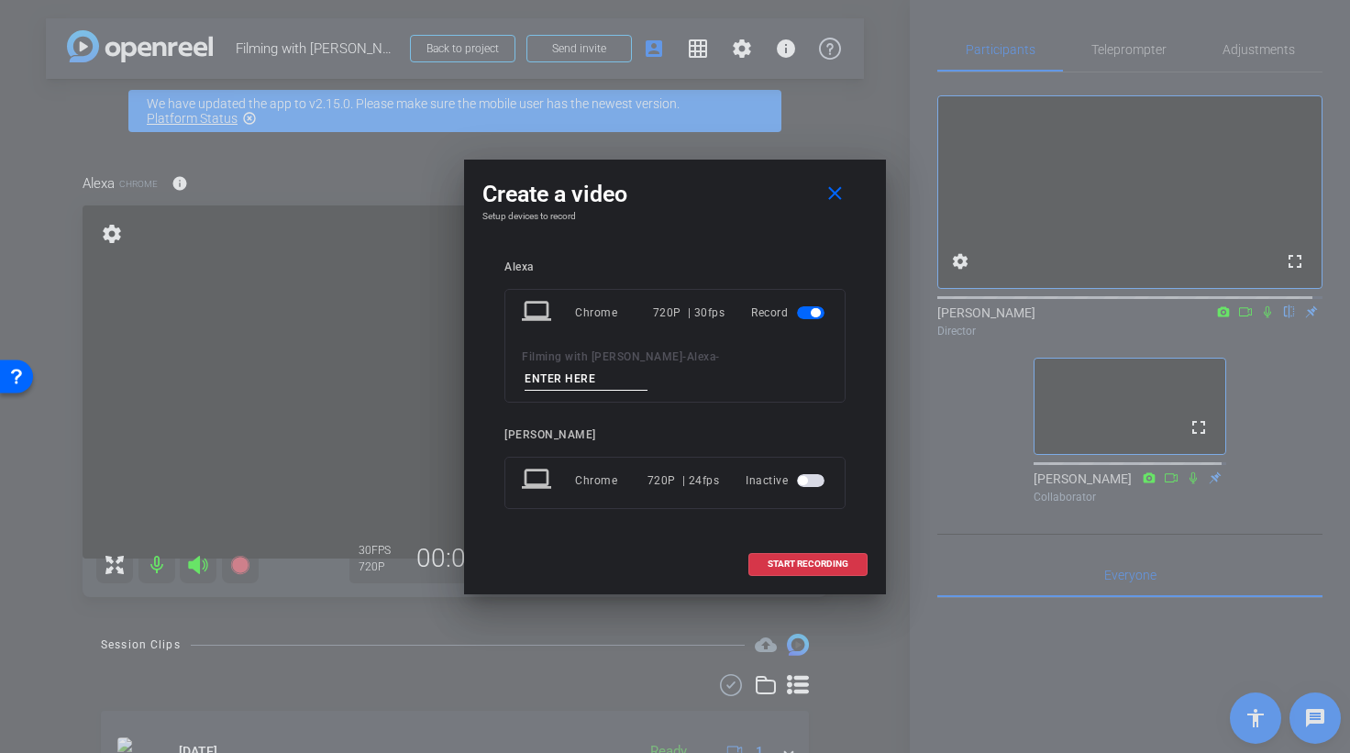
drag, startPoint x: 601, startPoint y: 379, endPoint x: 519, endPoint y: 376, distance: 81.7
click at [519, 376] on div "laptop Chrome 720P | 30fps Record Filming with Alexa Theodoropoulos - Alexa -" at bounding box center [674, 346] width 341 height 114
type input "Alexa recording 3"
click at [784, 569] on span "START RECORDING" at bounding box center [808, 563] width 81 height 9
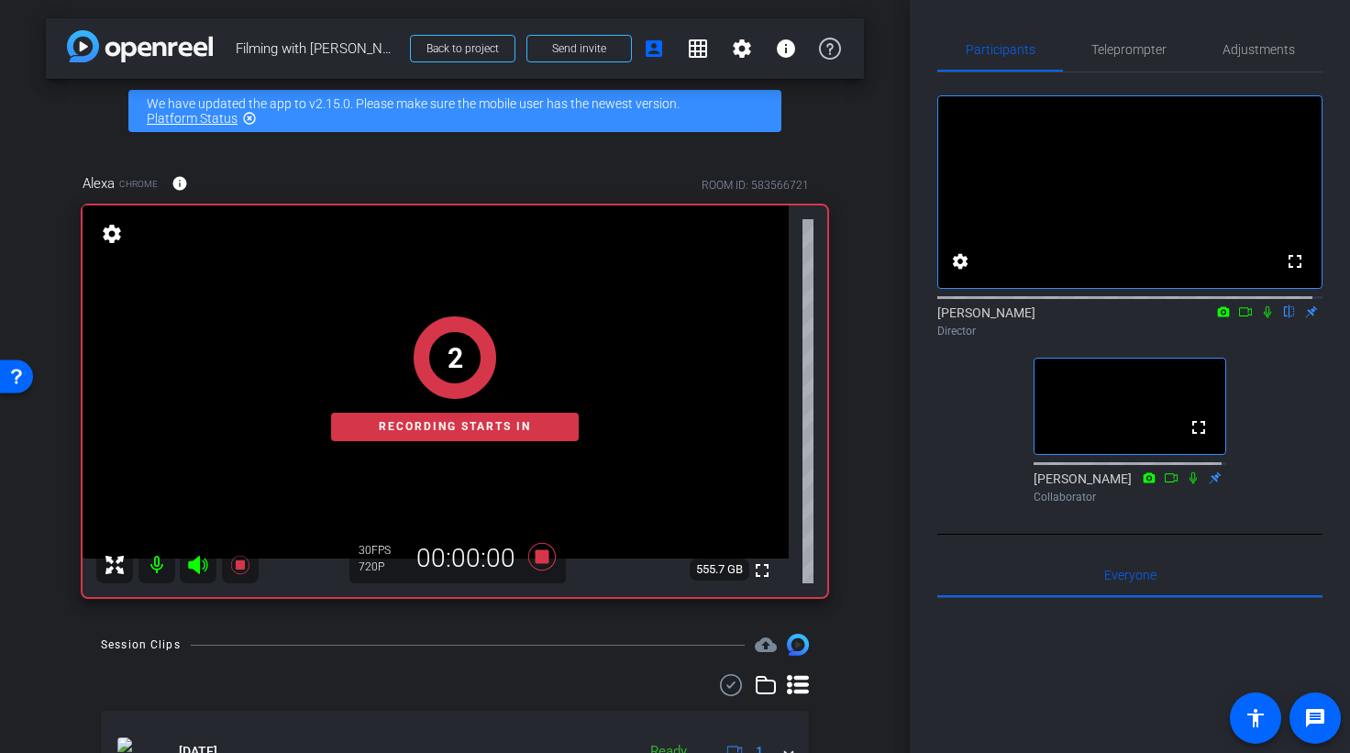
click at [1264, 318] on icon at bounding box center [1267, 312] width 7 height 12
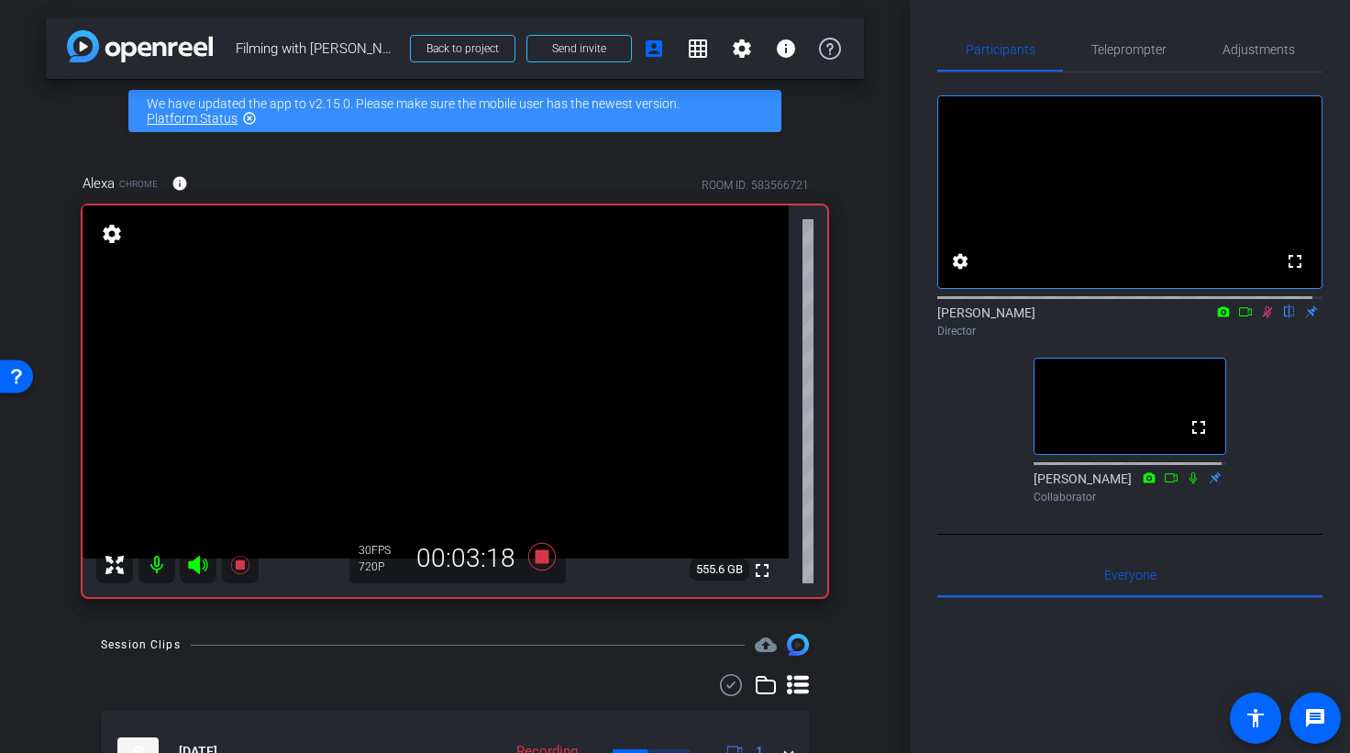
drag, startPoint x: 1258, startPoint y: 331, endPoint x: 1265, endPoint y: 348, distance: 17.7
click at [1263, 318] on icon at bounding box center [1268, 312] width 10 height 12
click at [1259, 320] on mat-icon at bounding box center [1267, 312] width 22 height 17
click at [1260, 318] on icon at bounding box center [1267, 311] width 15 height 13
click at [1264, 318] on icon at bounding box center [1267, 312] width 7 height 12
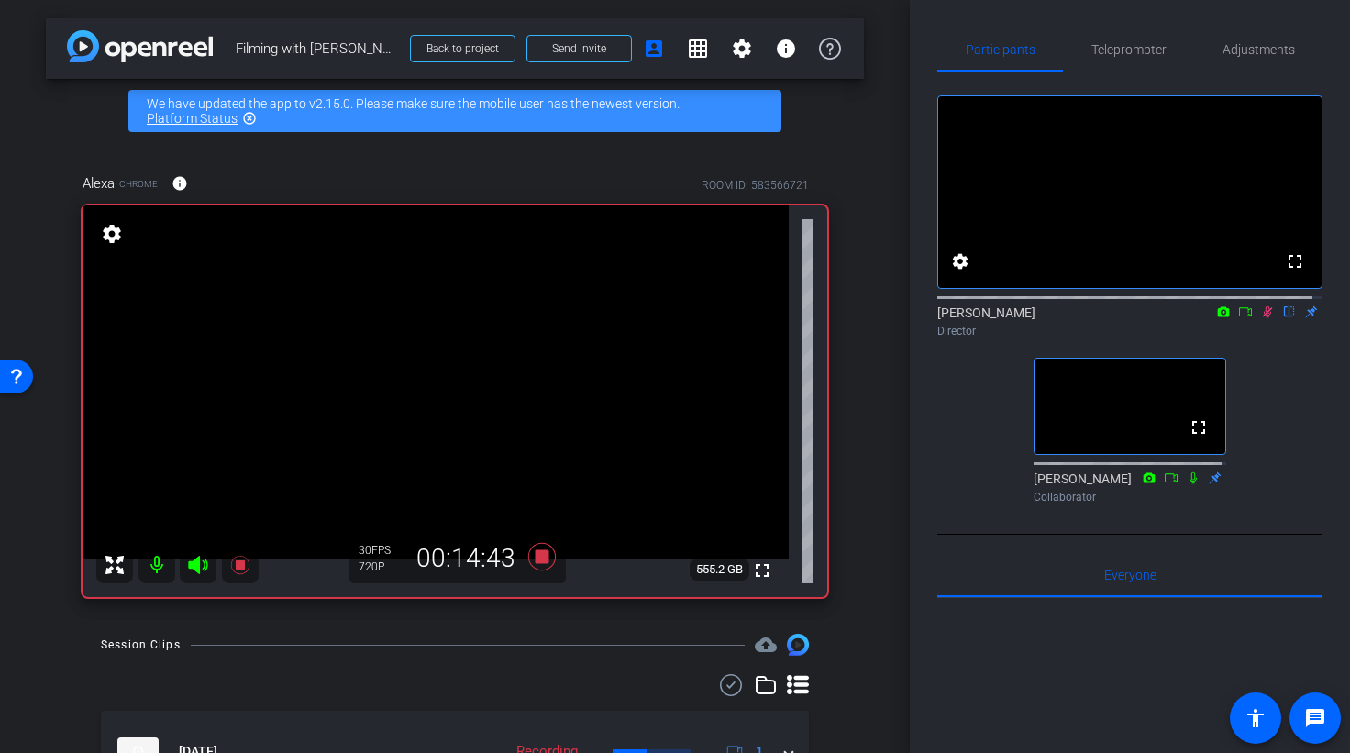
click at [1260, 318] on icon at bounding box center [1267, 311] width 15 height 13
click at [541, 561] on icon at bounding box center [542, 557] width 28 height 28
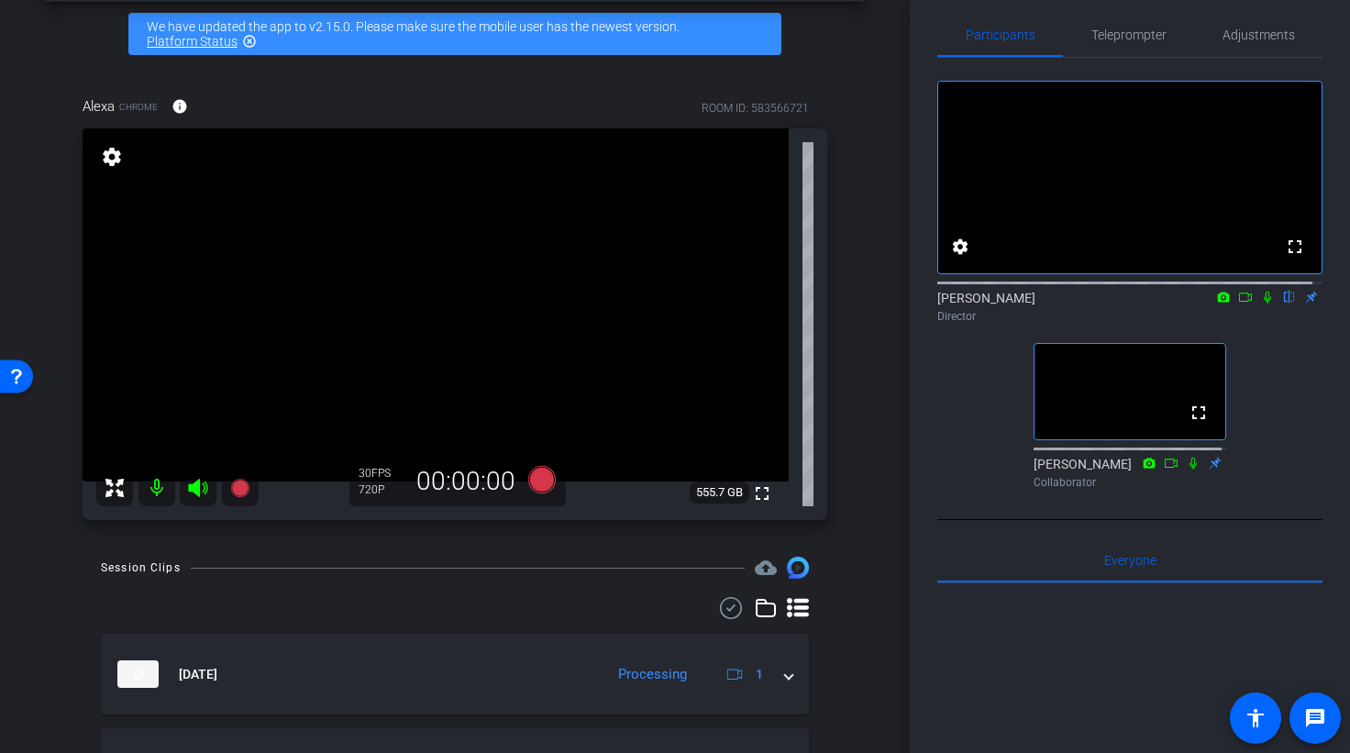
scroll to position [13, 0]
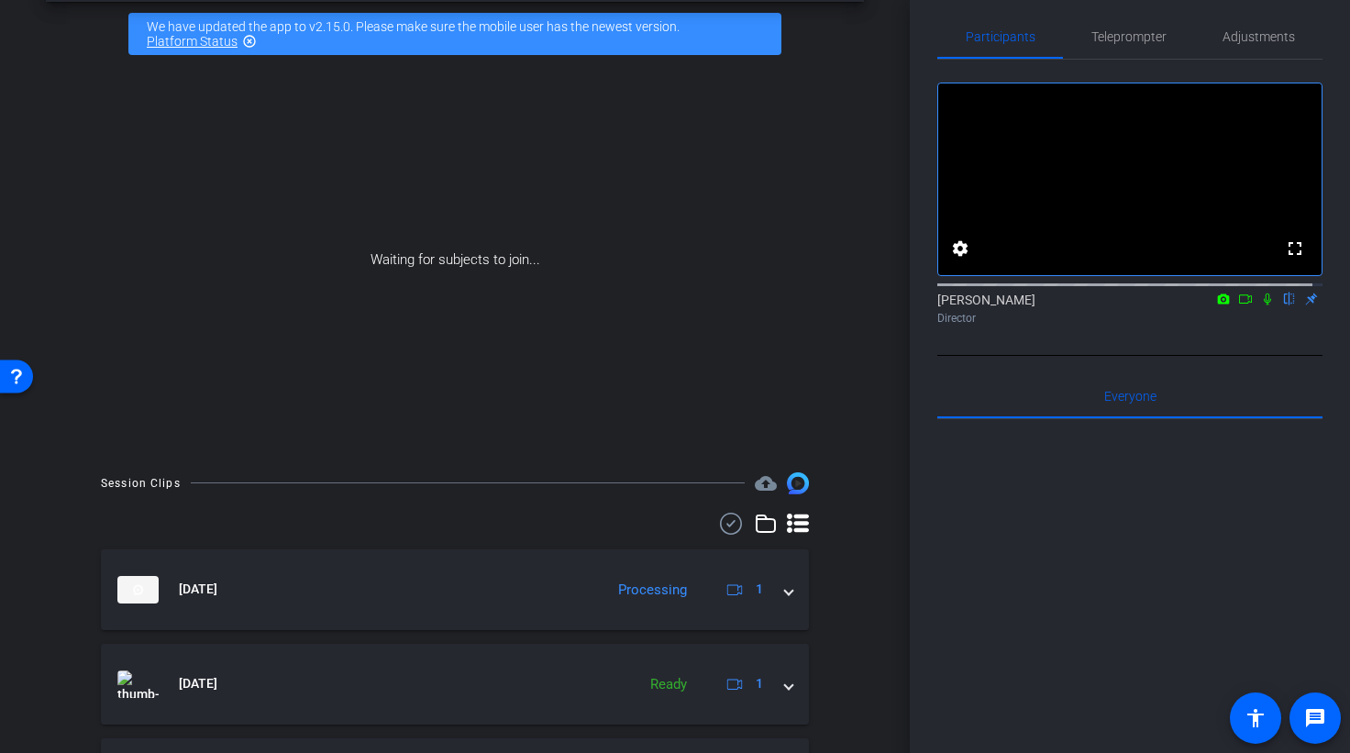
click at [1238, 305] on icon at bounding box center [1245, 299] width 15 height 13
click at [1282, 305] on icon at bounding box center [1289, 299] width 15 height 13
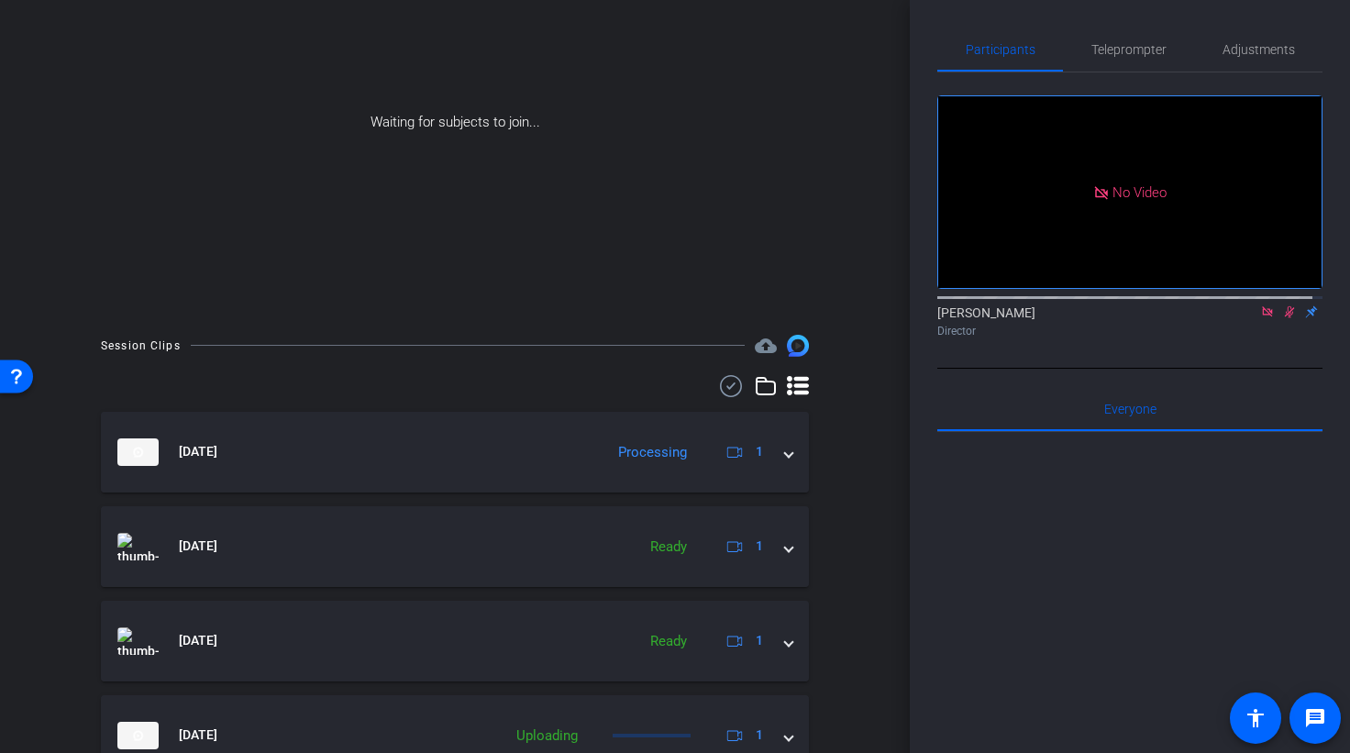
scroll to position [94, 0]
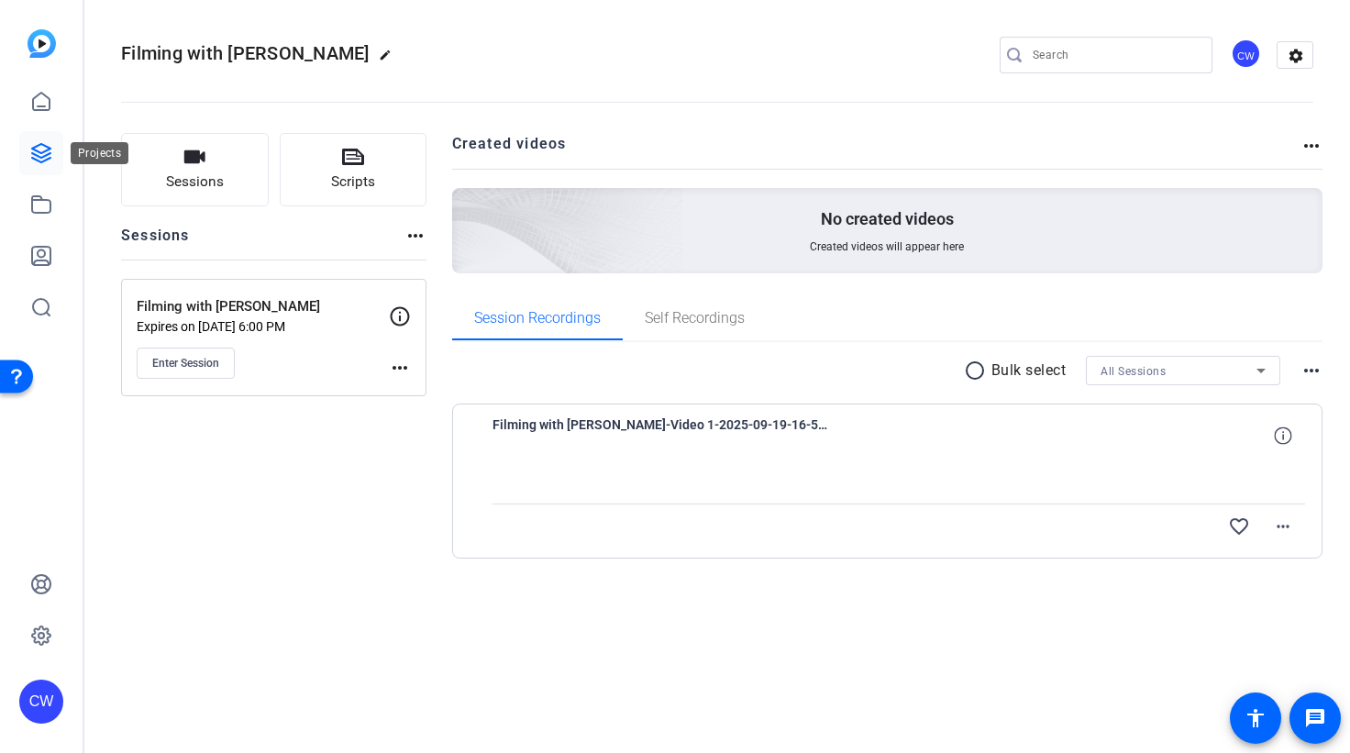
click at [47, 152] on icon at bounding box center [41, 153] width 22 height 22
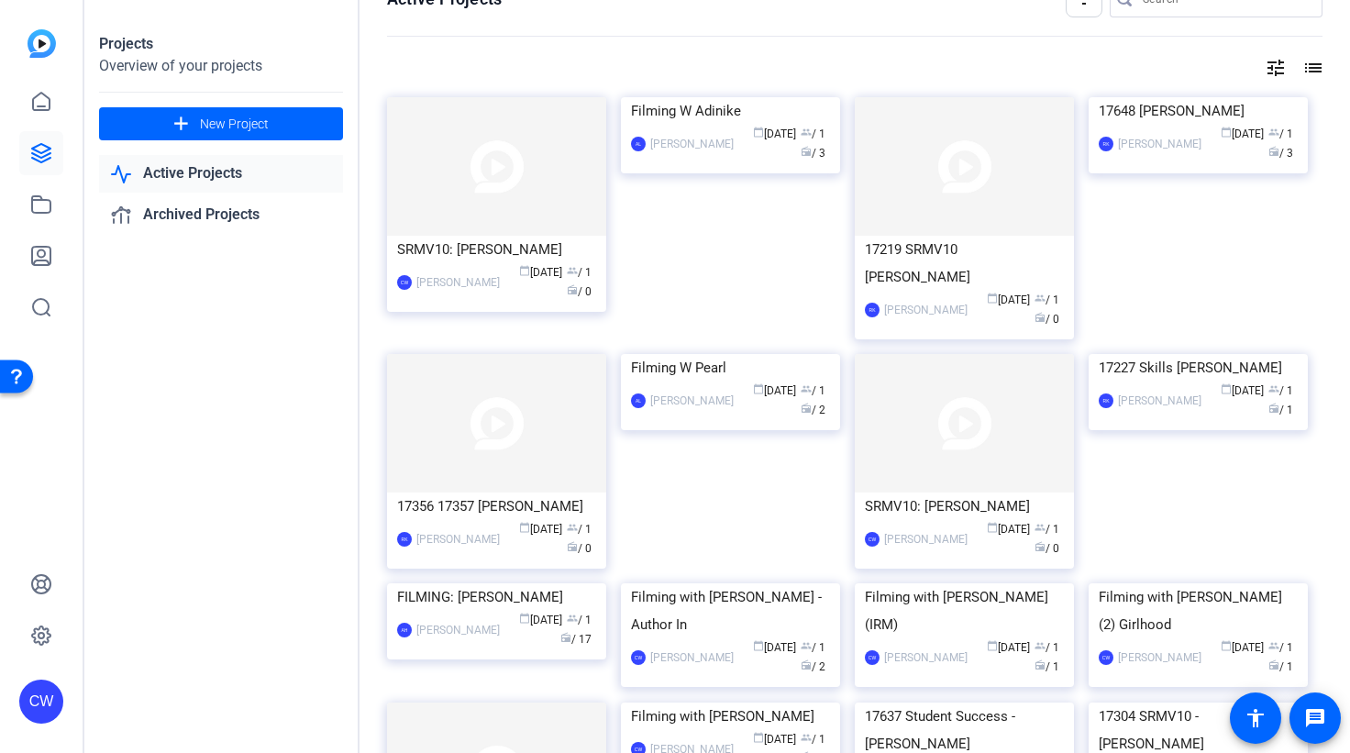
scroll to position [18, 0]
